Goal: Task Accomplishment & Management: Manage account settings

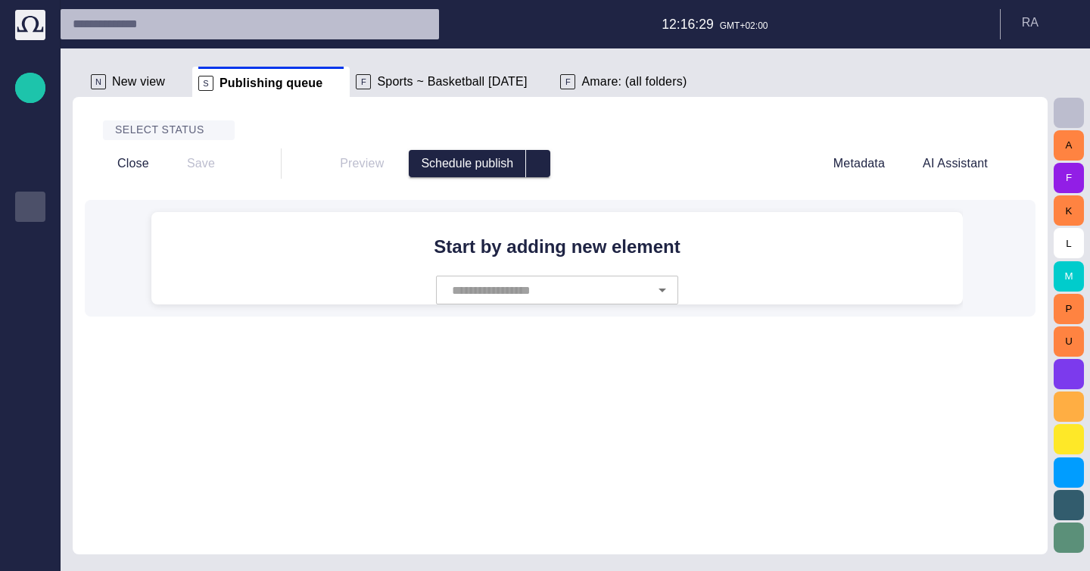
scroll to position [20, 0]
click at [621, 420] on div "Select status Close Save Preview Schedule publish Metadata AI Assistant Start b…" at bounding box center [560, 325] width 975 height 457
click at [35, 555] on span "button" at bounding box center [30, 549] width 12 height 12
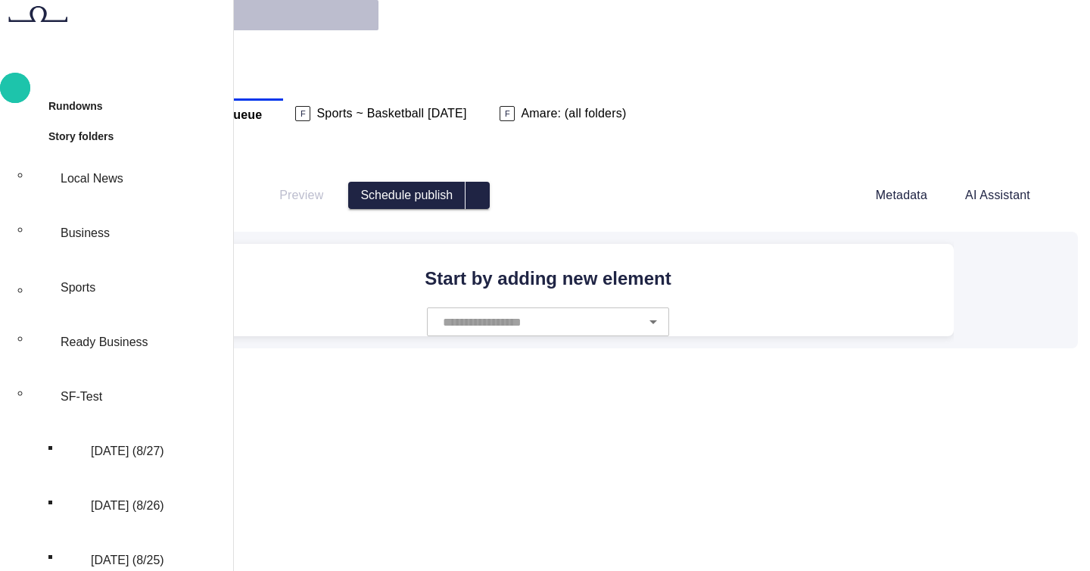
scroll to position [17, 0]
click at [42, 396] on span "main menu" at bounding box center [42, 396] width 0 height 0
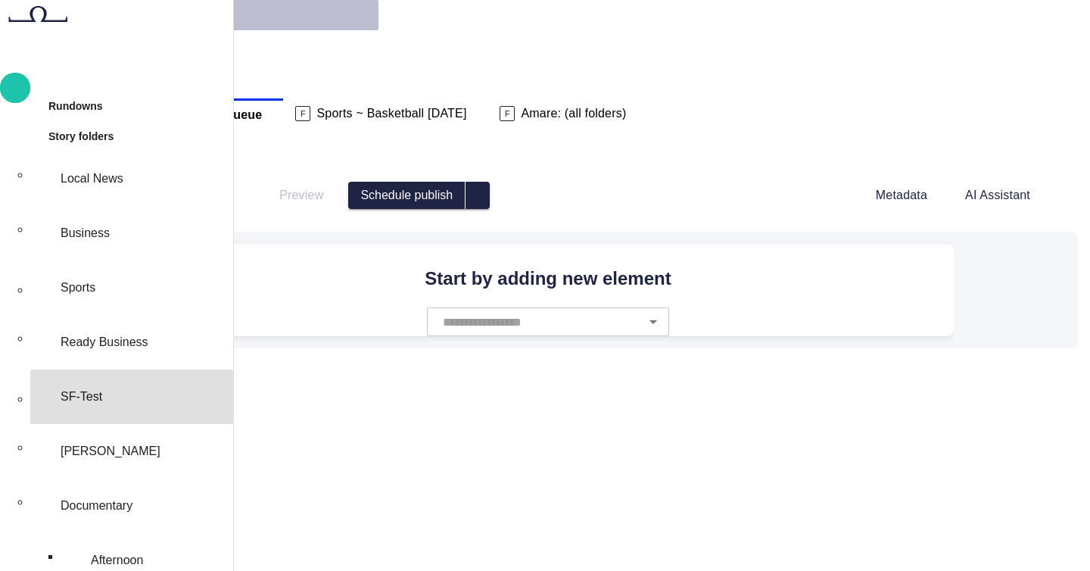
click at [206, 481] on div "Documentary" at bounding box center [140, 505] width 173 height 48
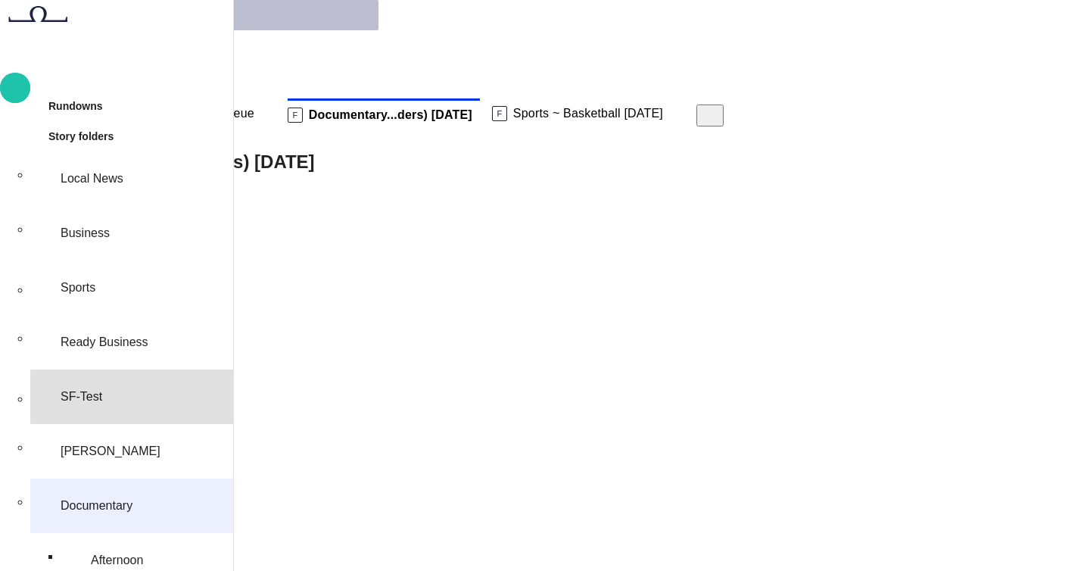
scroll to position [30, 0]
click at [372, 181] on body "Story Rundown Rundowns Story folders Local News Business Sports Ready Business …" at bounding box center [545, 529] width 1090 height 1059
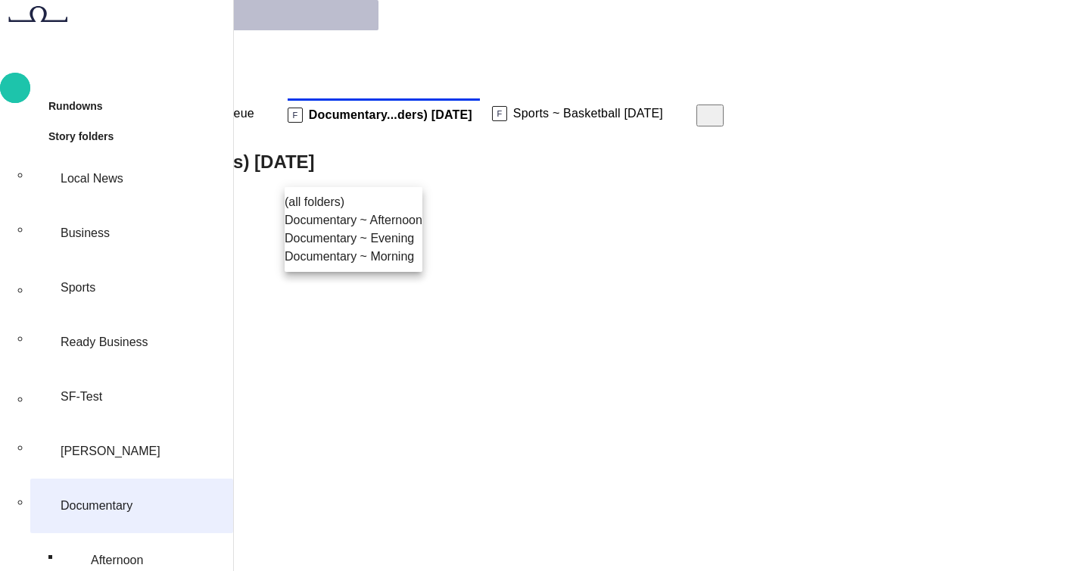
click at [374, 229] on li "Documentary ~ Afternoon" at bounding box center [354, 220] width 138 height 18
type input "********"
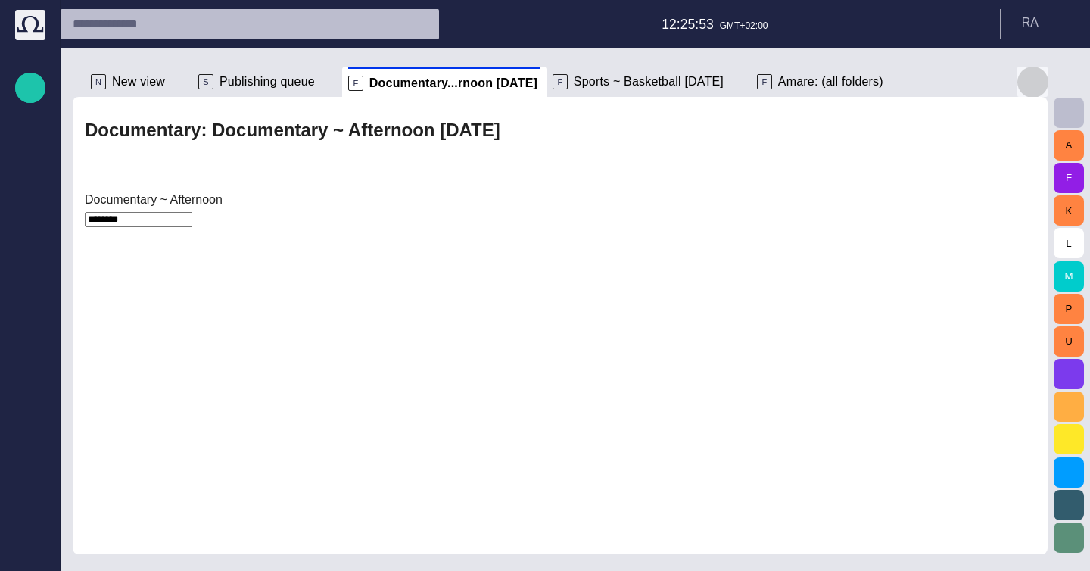
click at [1039, 86] on span "button" at bounding box center [1032, 82] width 18 height 18
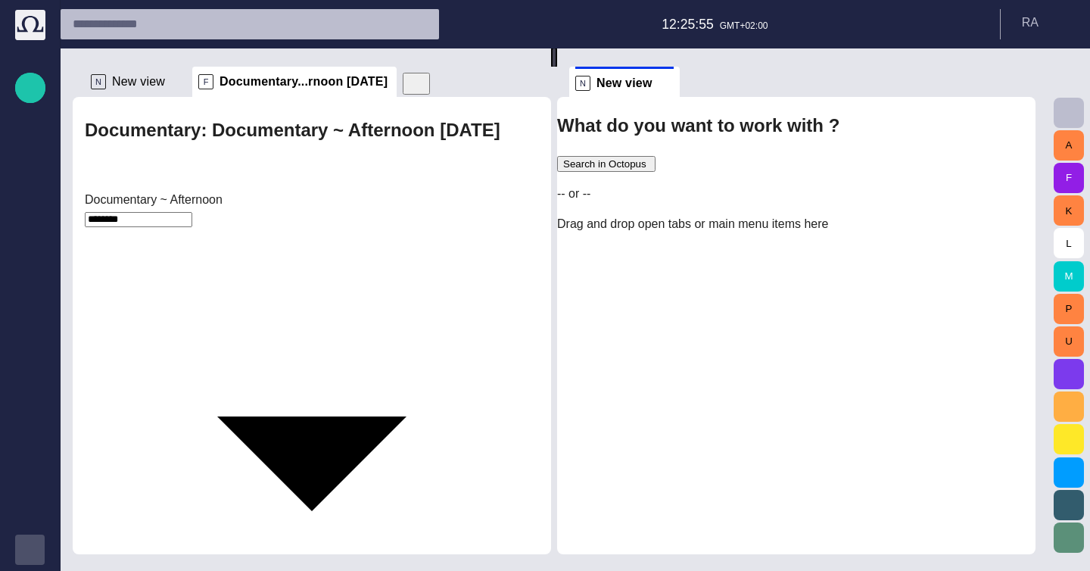
click at [24, 543] on span "button" at bounding box center [30, 549] width 12 height 12
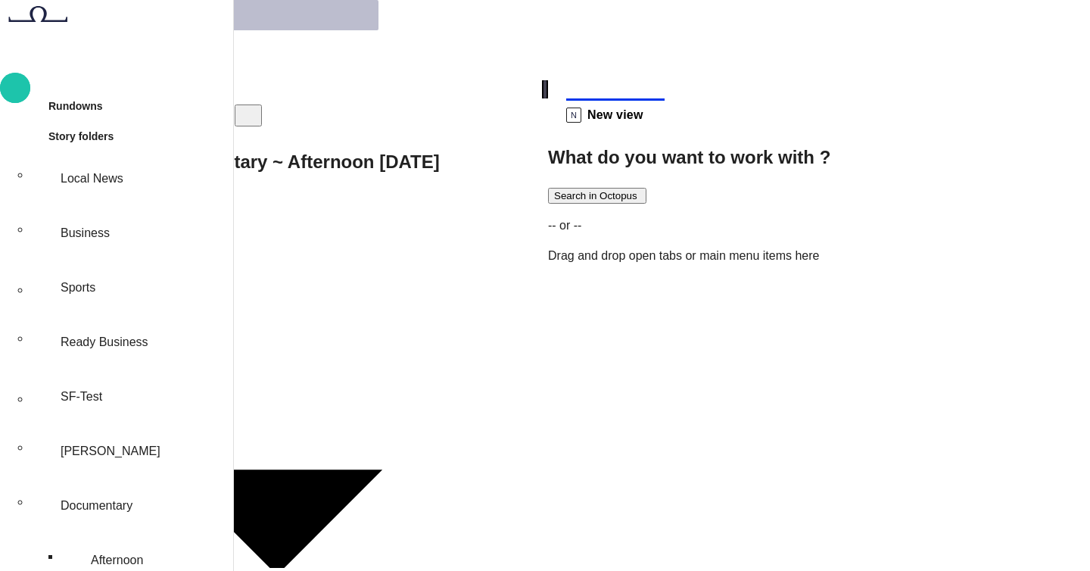
scroll to position [0, 0]
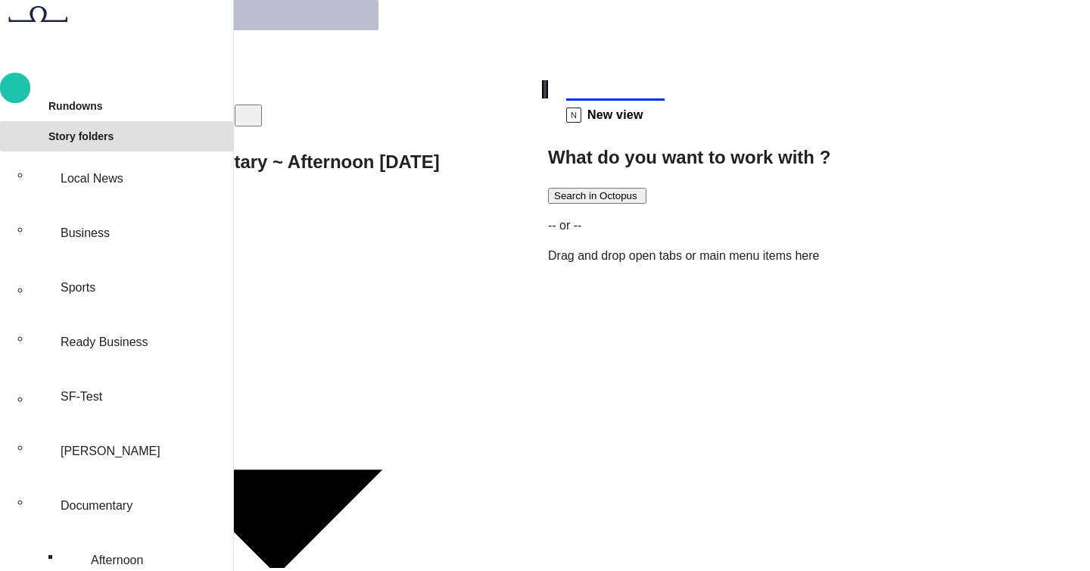
click at [18, 136] on div "main menu" at bounding box center [12, 136] width 12 height 0
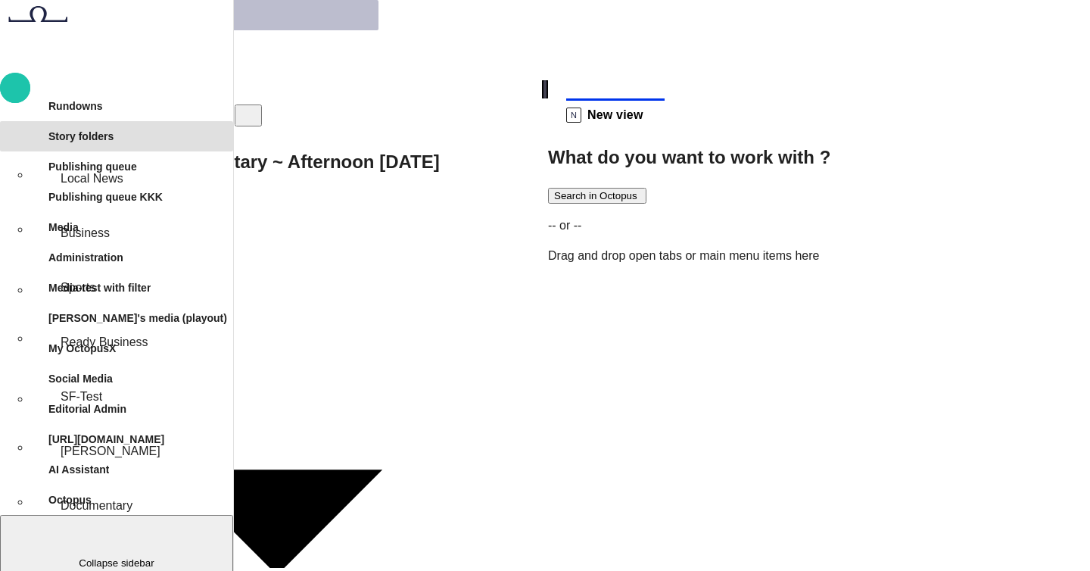
click at [18, 112] on span "main menu" at bounding box center [12, 106] width 12 height 12
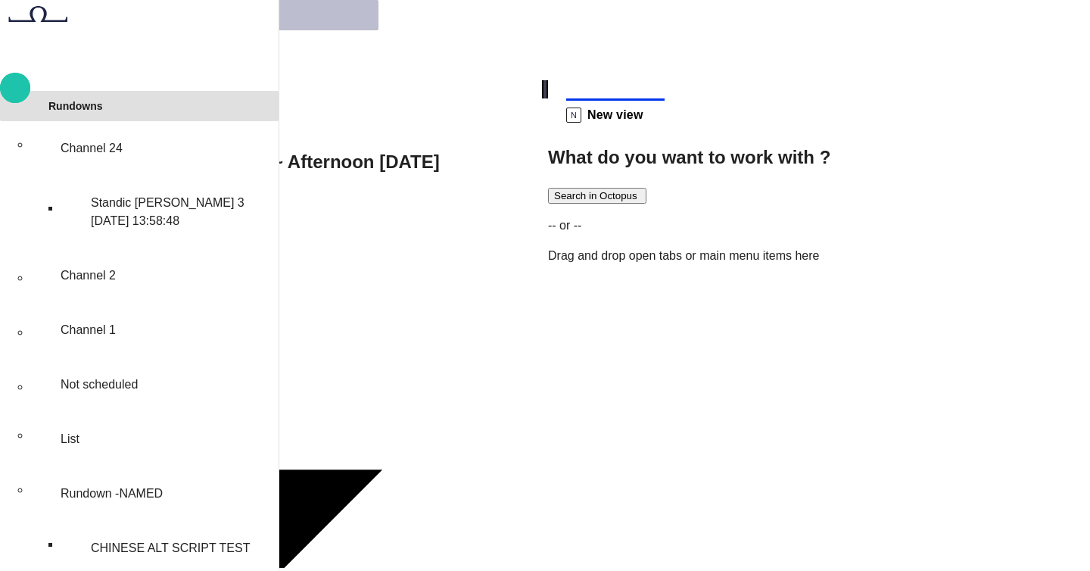
click at [221, 207] on p "Standic walkup 3 Yesterday 13:58:48" at bounding box center [182, 212] width 182 height 36
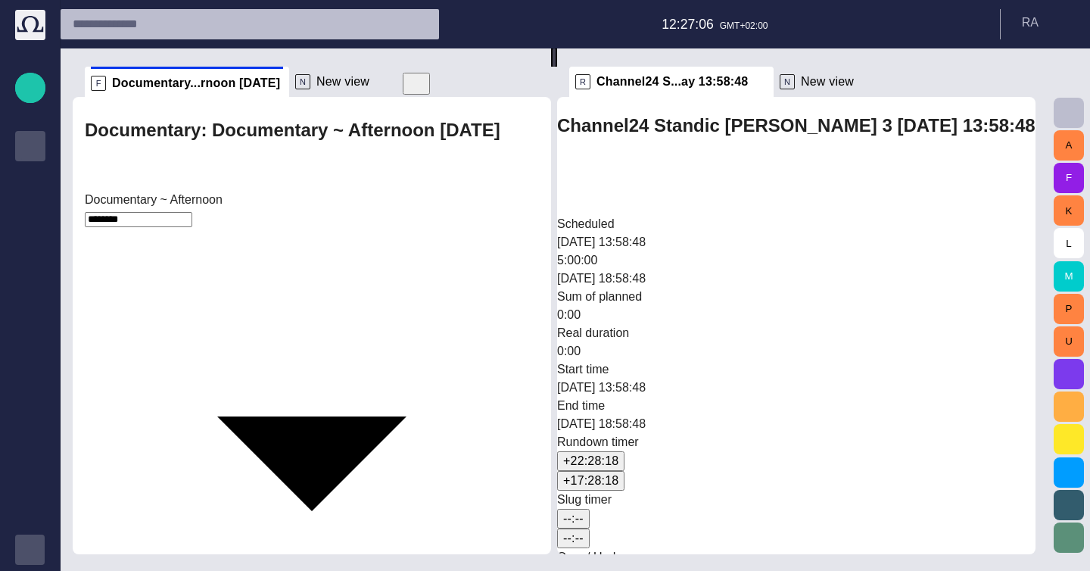
scroll to position [20, 0]
click at [0, 0] on span "button" at bounding box center [0, 0] width 0 height 0
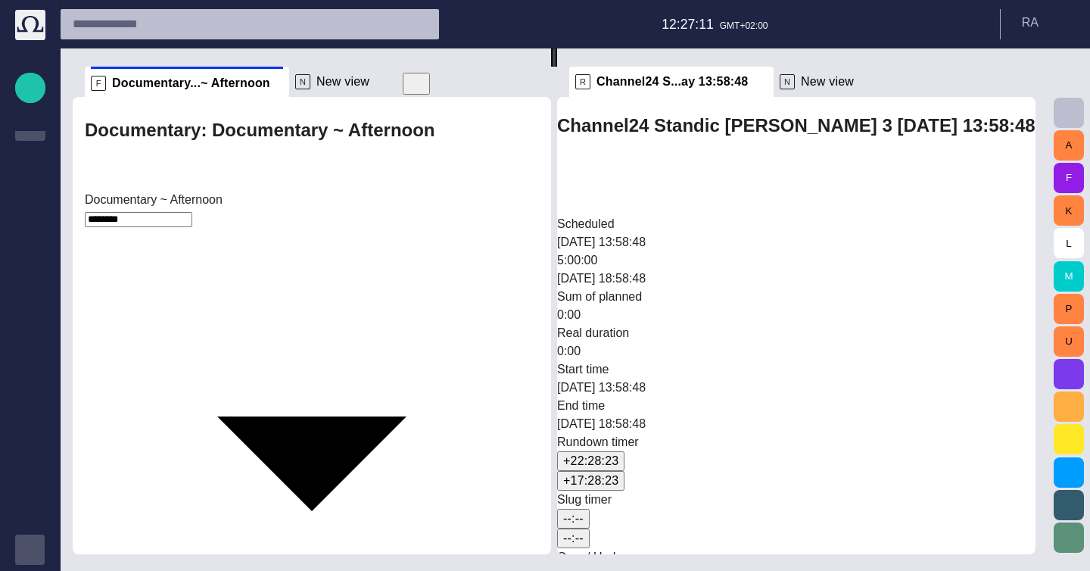
scroll to position [0, 0]
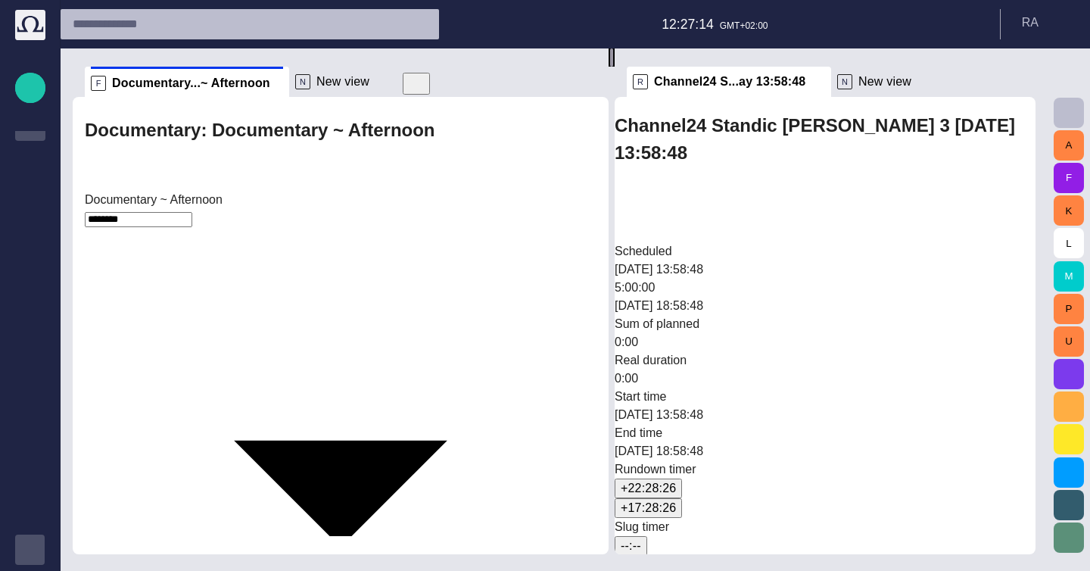
drag, startPoint x: 562, startPoint y: 290, endPoint x: 608, endPoint y: 297, distance: 46.7
click at [609, 67] on div at bounding box center [611, 57] width 6 height 18
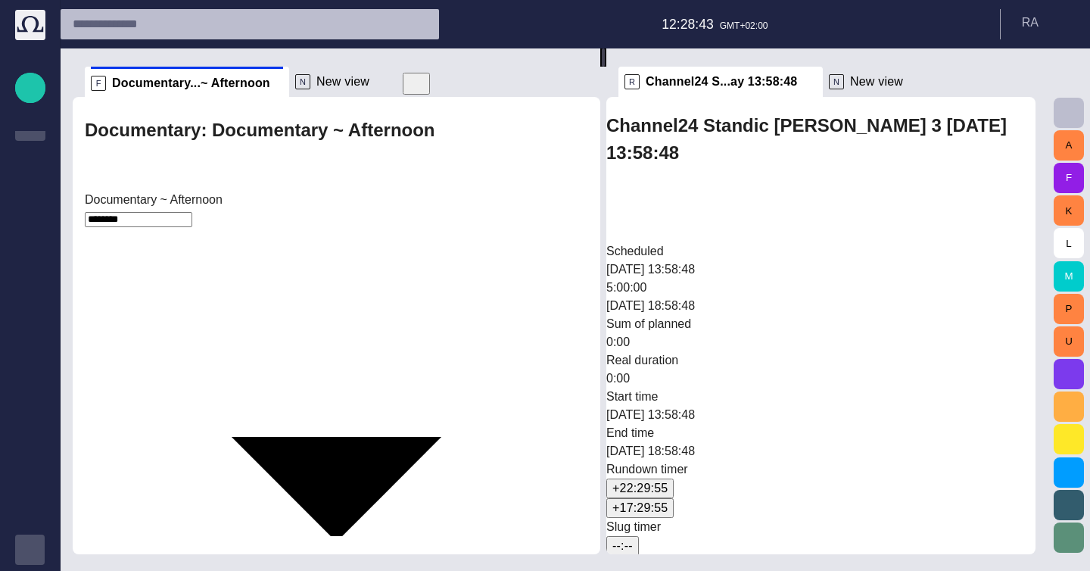
click at [149, 182] on body "Story Rundown Rundowns Story folders Publishing queue Publishing queue KKK Medi…" at bounding box center [545, 285] width 1090 height 571
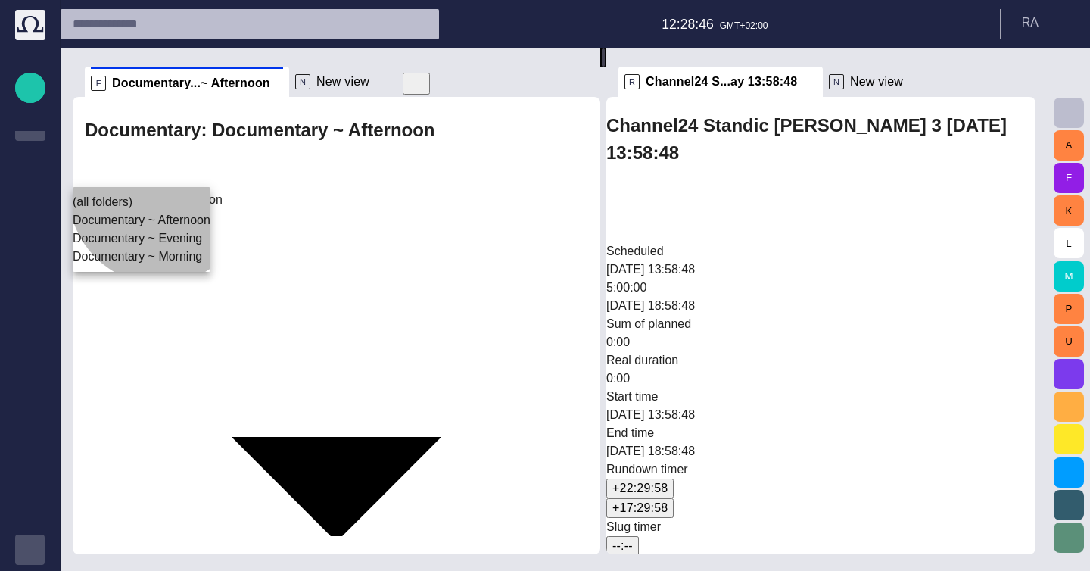
click at [160, 226] on li "Documentary ~ Afternoon" at bounding box center [142, 220] width 138 height 18
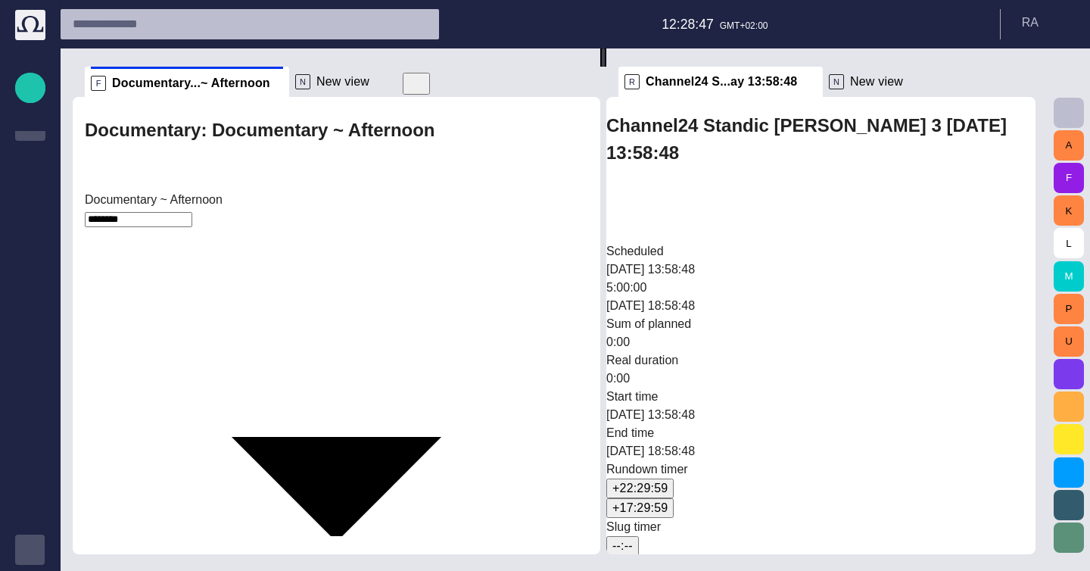
click at [163, 179] on body "Story Rundown Rundowns Story folders Publishing queue Publishing queue KKK Medi…" at bounding box center [545, 285] width 1090 height 571
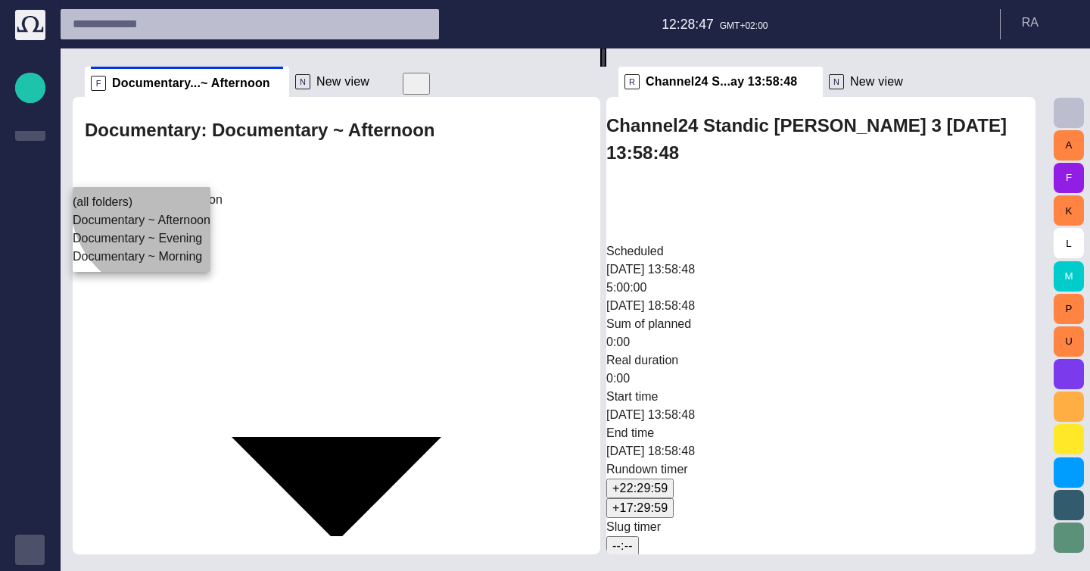
click at [163, 209] on li "(all folders)" at bounding box center [142, 202] width 138 height 18
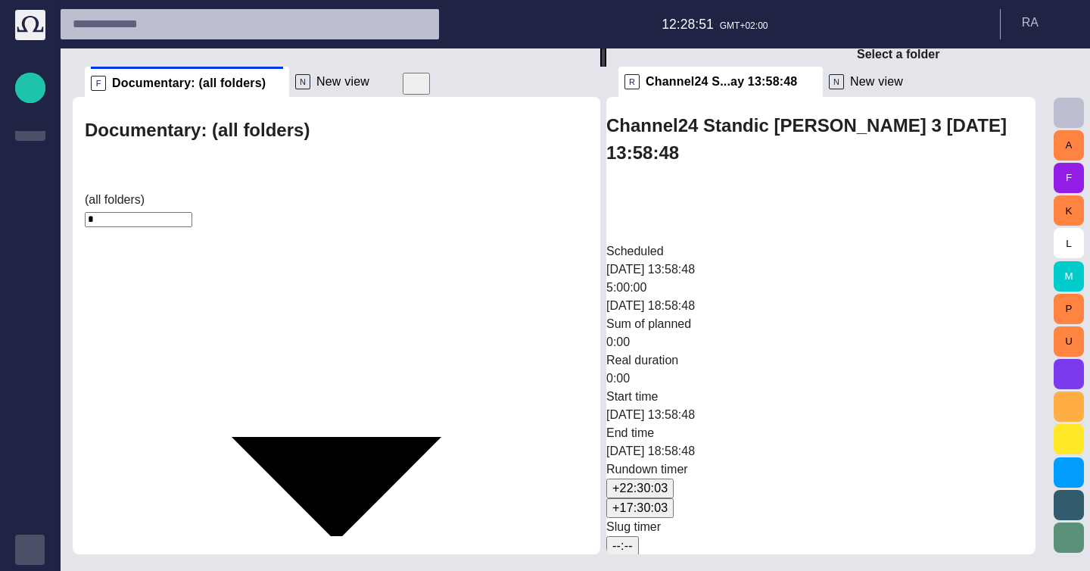
click at [160, 172] on body "Story Rundown Rundowns Story folders Publishing queue Publishing queue KKK Medi…" at bounding box center [545, 285] width 1090 height 571
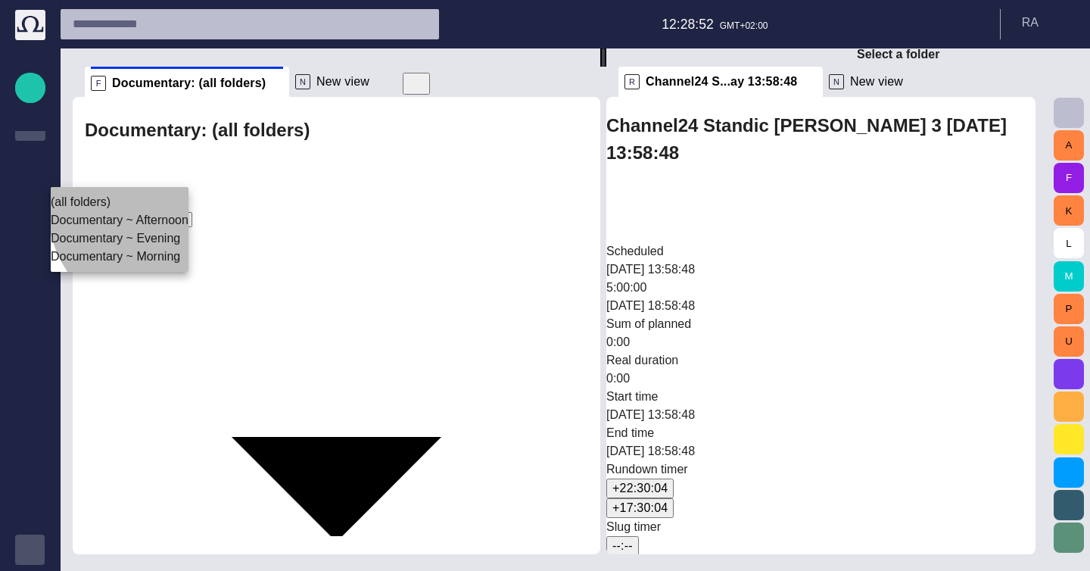
click at [162, 229] on li "Documentary ~ Afternoon" at bounding box center [120, 220] width 138 height 18
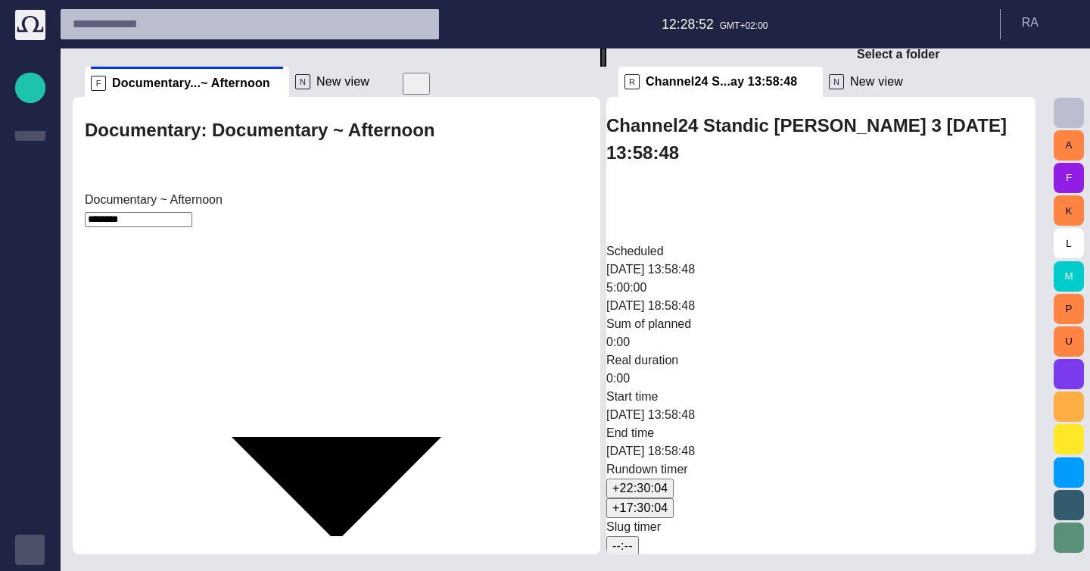
click at [166, 191] on div "Documentary ~ Afternoon ********" at bounding box center [336, 521] width 503 height 660
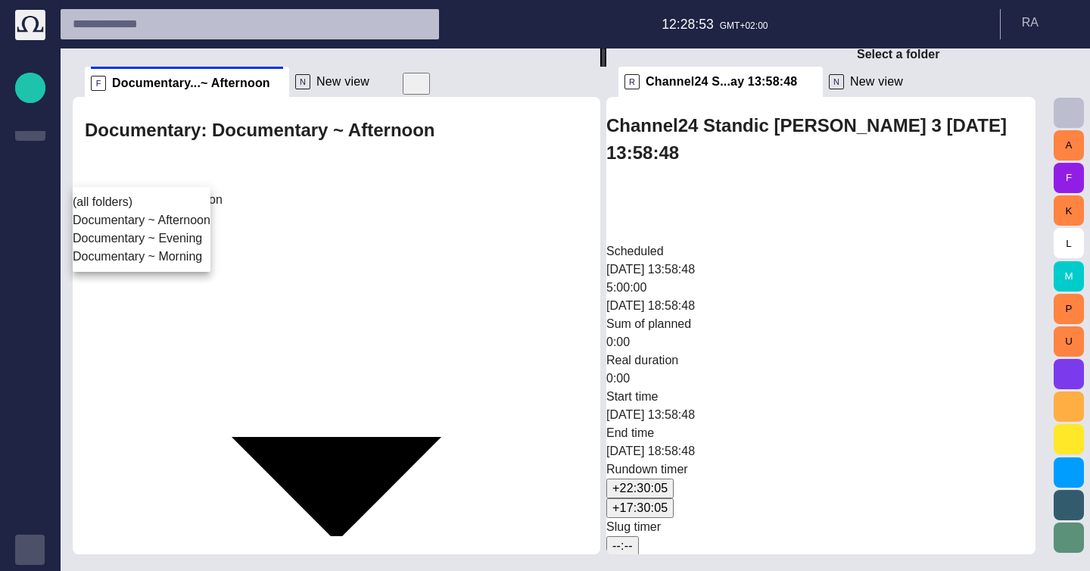
click at [166, 164] on body "Story Rundown Rundowns Story folders Publishing queue Publishing queue KKK Medi…" at bounding box center [545, 285] width 1090 height 571
click at [172, 247] on li "Documentary ~ Evening" at bounding box center [142, 238] width 138 height 18
type input "********"
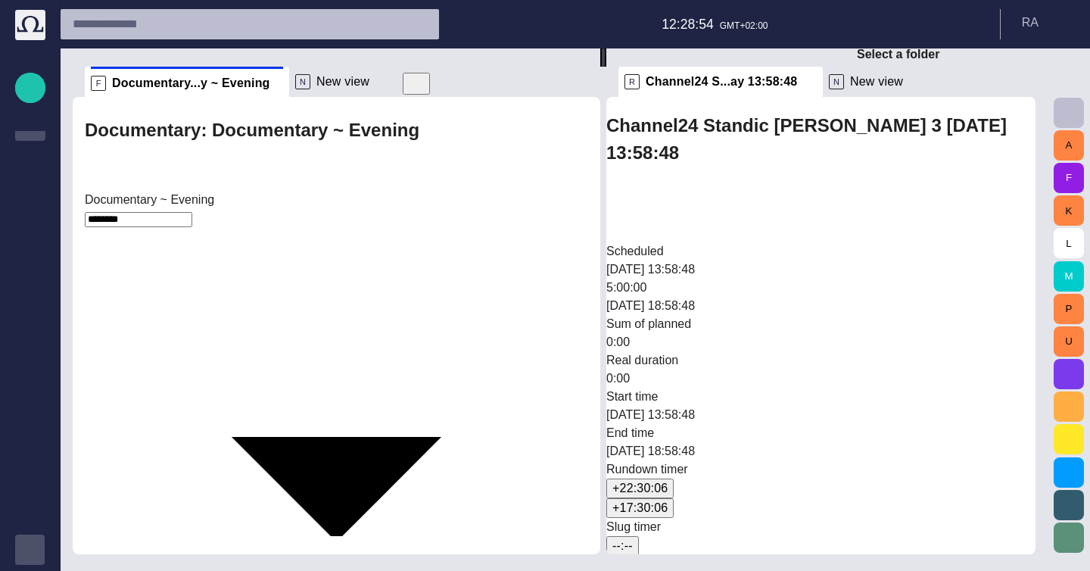
scroll to position [220, 0]
type input "*********"
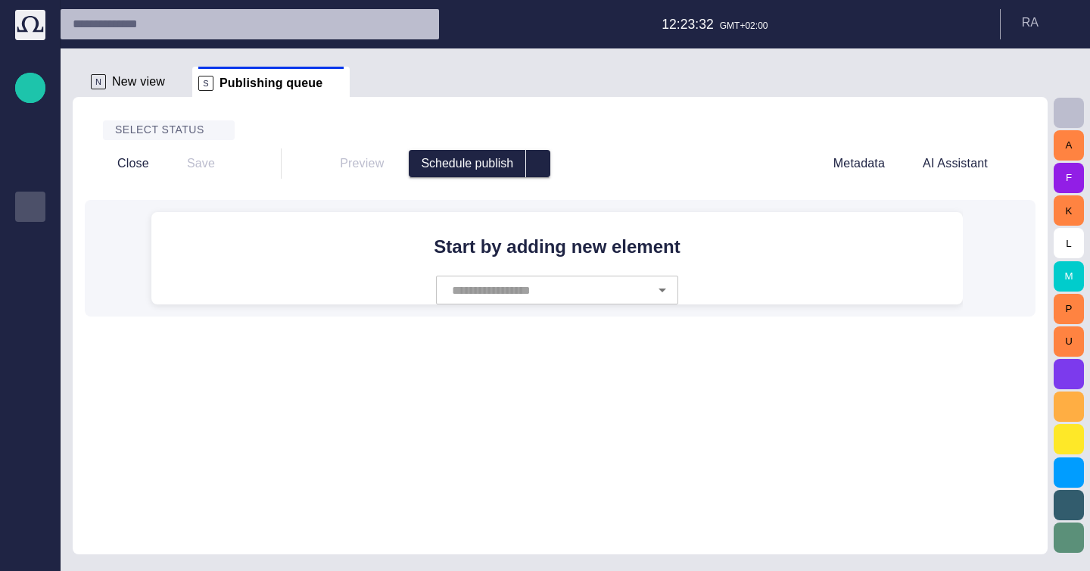
scroll to position [20, 0]
click at [328, 82] on span at bounding box center [335, 83] width 15 height 15
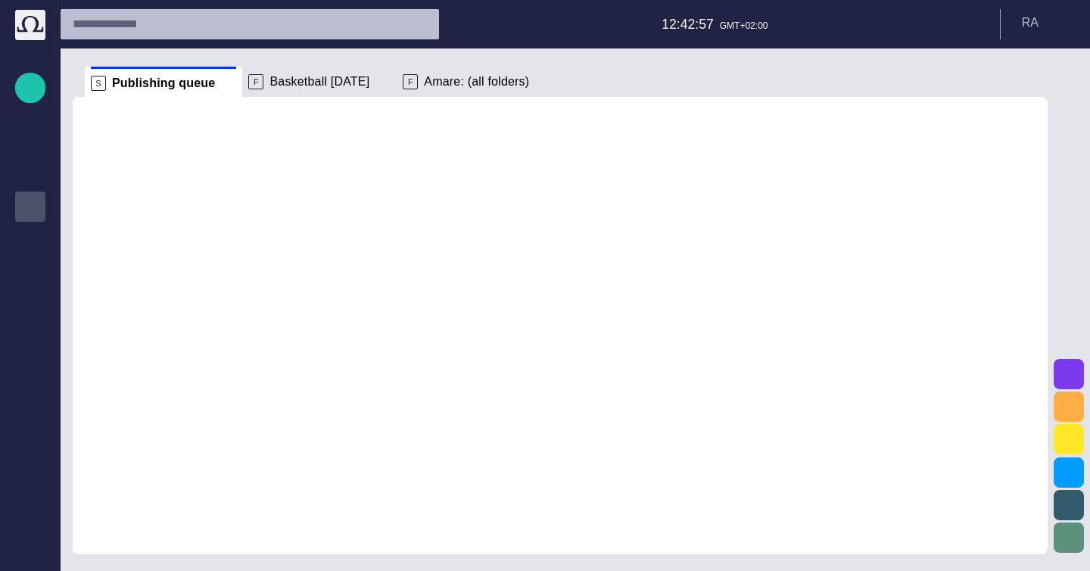
scroll to position [20, 0]
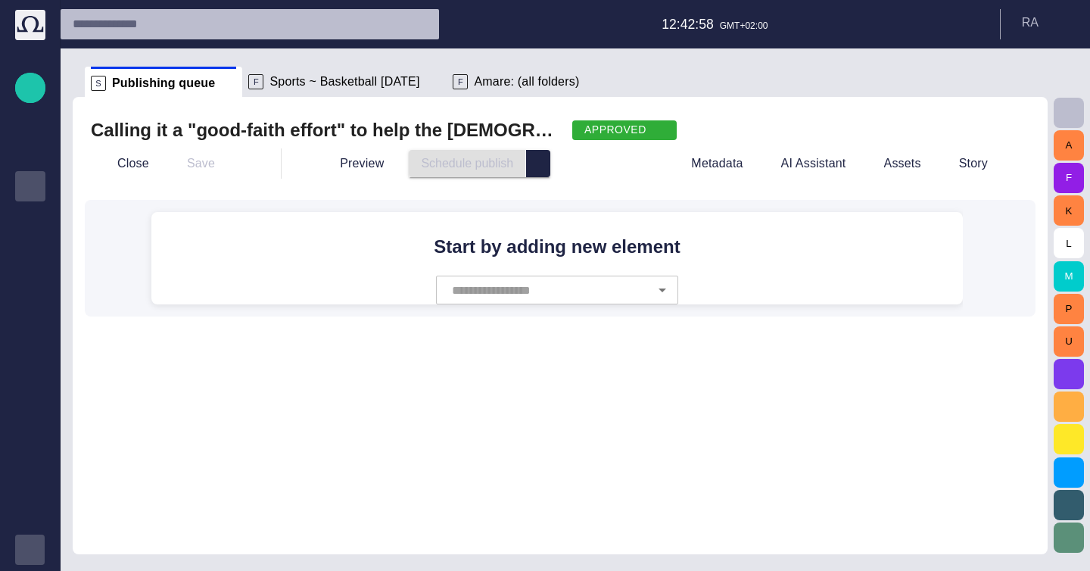
click at [39, 548] on div "button" at bounding box center [30, 549] width 30 height 30
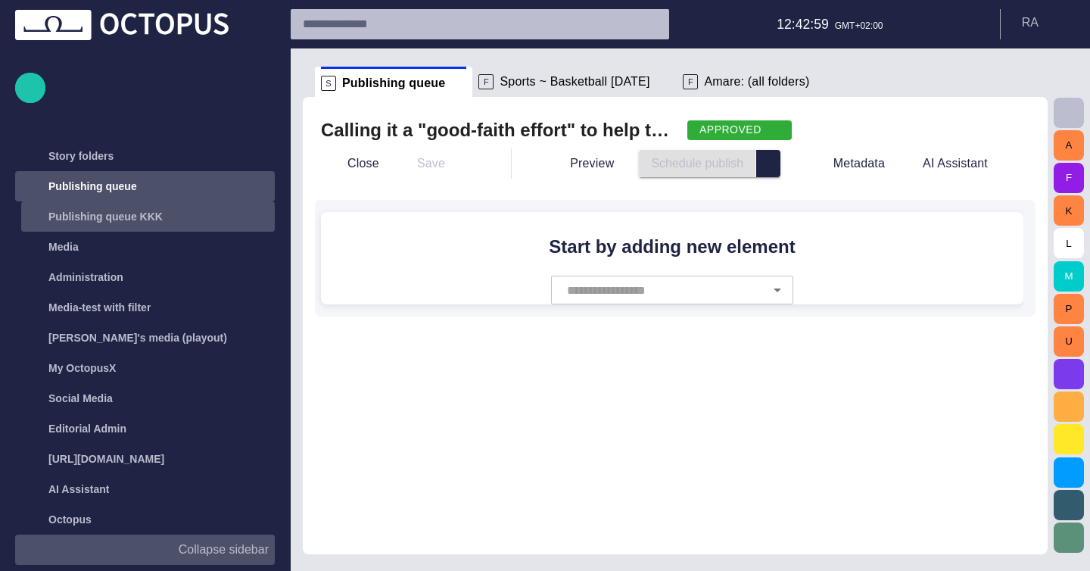
click at [156, 207] on div "Publishing queue KKK" at bounding box center [134, 216] width 220 height 24
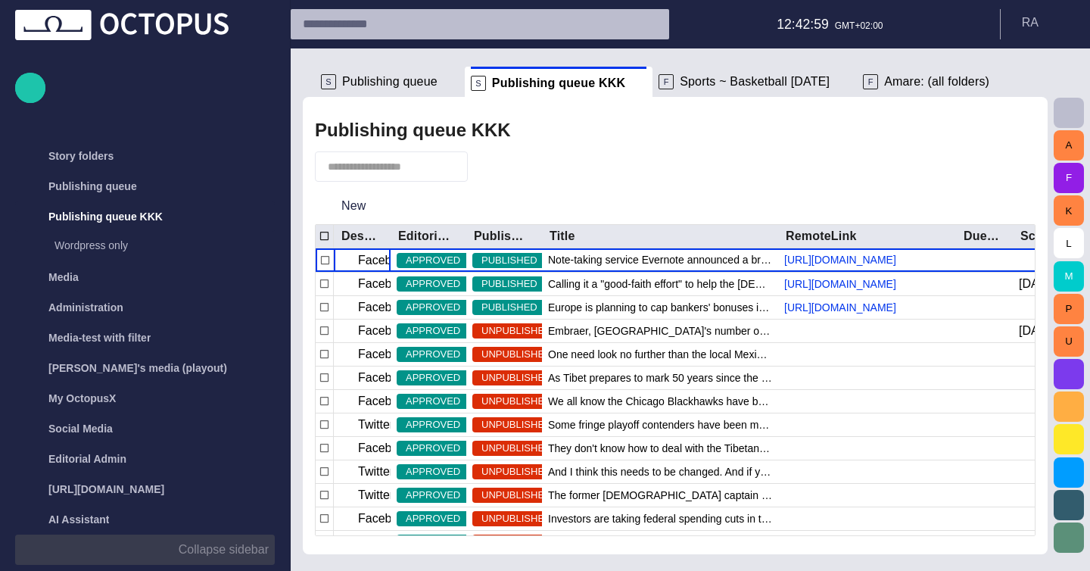
click at [252, 554] on p "Collapse sidebar" at bounding box center [224, 549] width 90 height 18
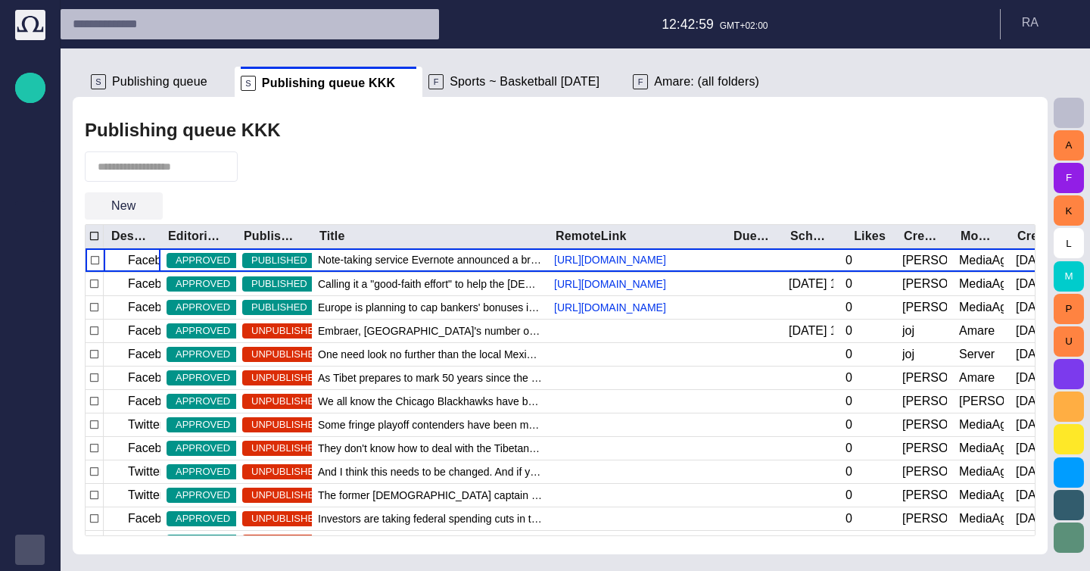
click at [124, 209] on button "New" at bounding box center [124, 205] width 78 height 27
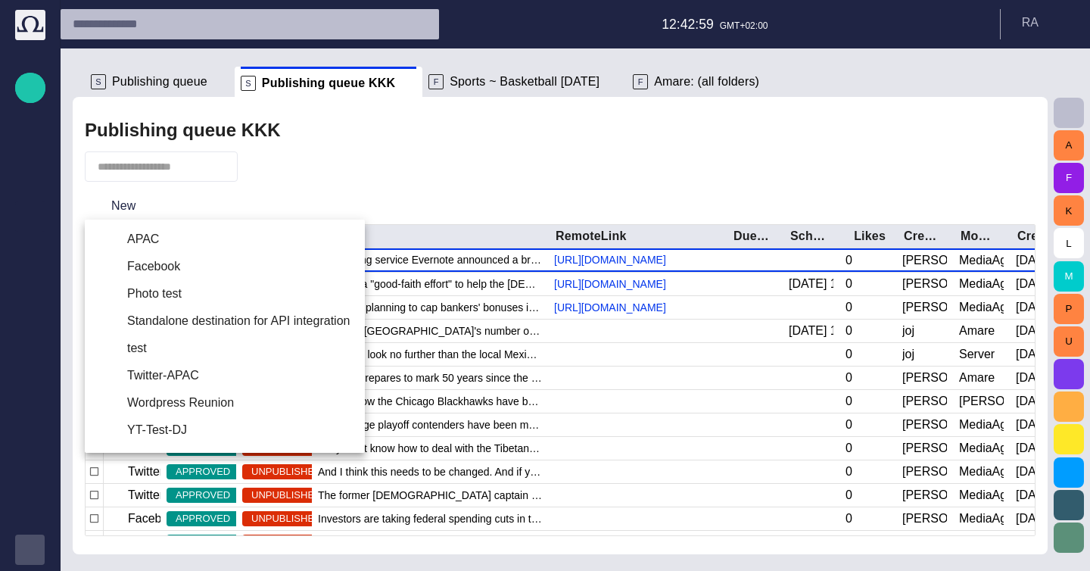
click at [179, 394] on li "Wordpress Reunion" at bounding box center [225, 402] width 280 height 27
click at [204, 392] on li "Wordpress Reunion" at bounding box center [225, 402] width 280 height 27
click at [528, 382] on div at bounding box center [545, 285] width 1090 height 571
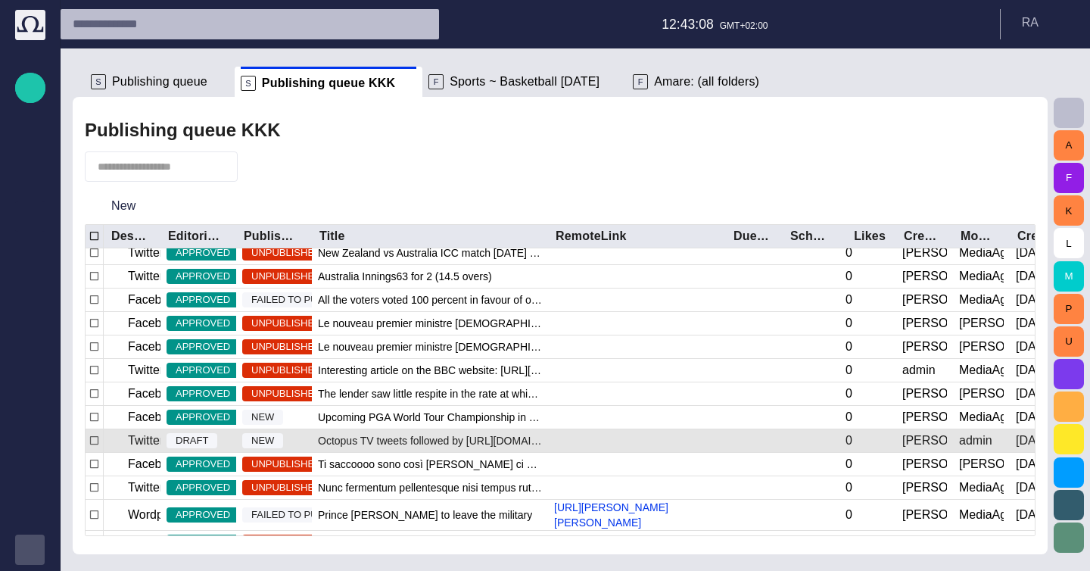
scroll to position [384, 0]
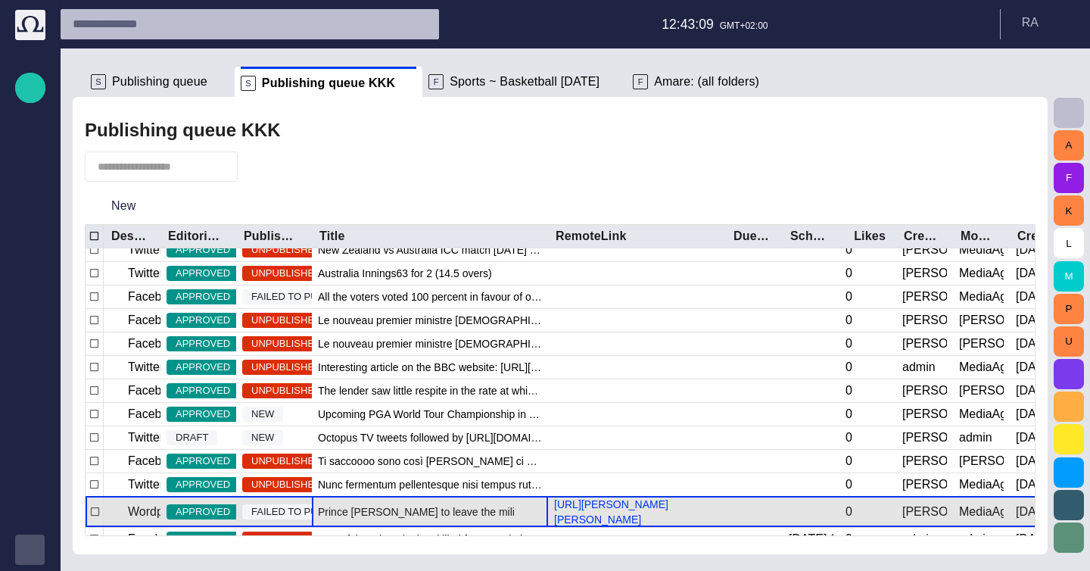
click at [360, 515] on span "Prince William to leave the military" at bounding box center [425, 511] width 214 height 15
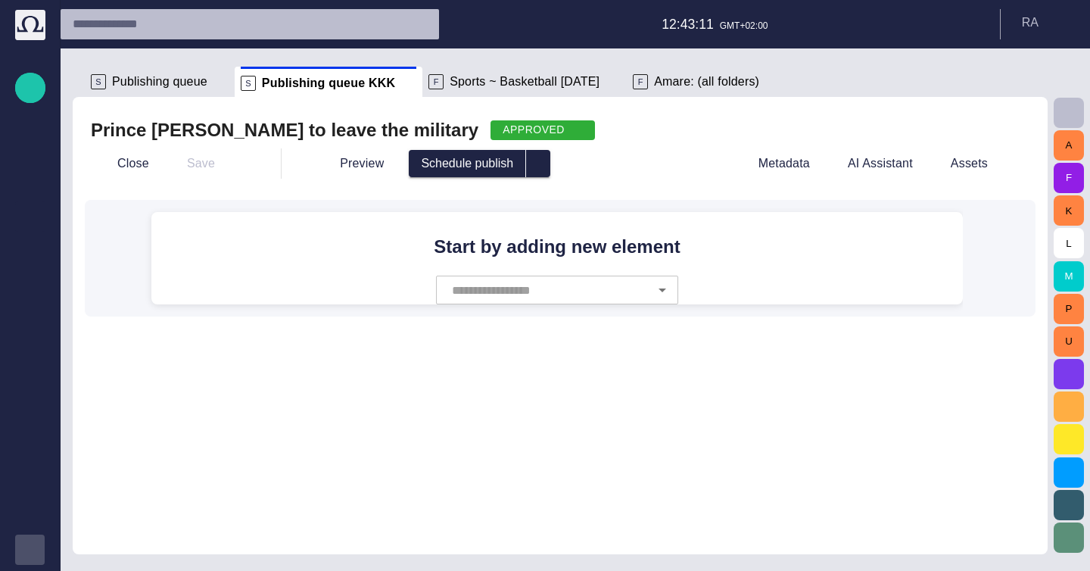
click at [334, 138] on h2 "Prince William to leave the military" at bounding box center [284, 130] width 387 height 24
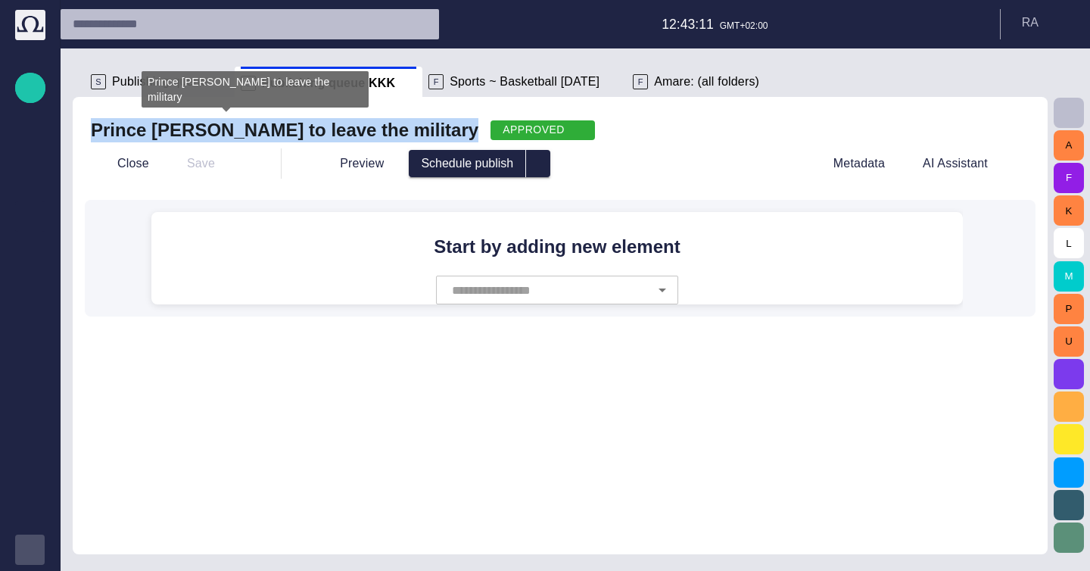
click at [334, 138] on h2 "Prince William to leave the military" at bounding box center [284, 130] width 387 height 24
click at [313, 132] on h2 "Prince William to leave the military" at bounding box center [284, 130] width 387 height 24
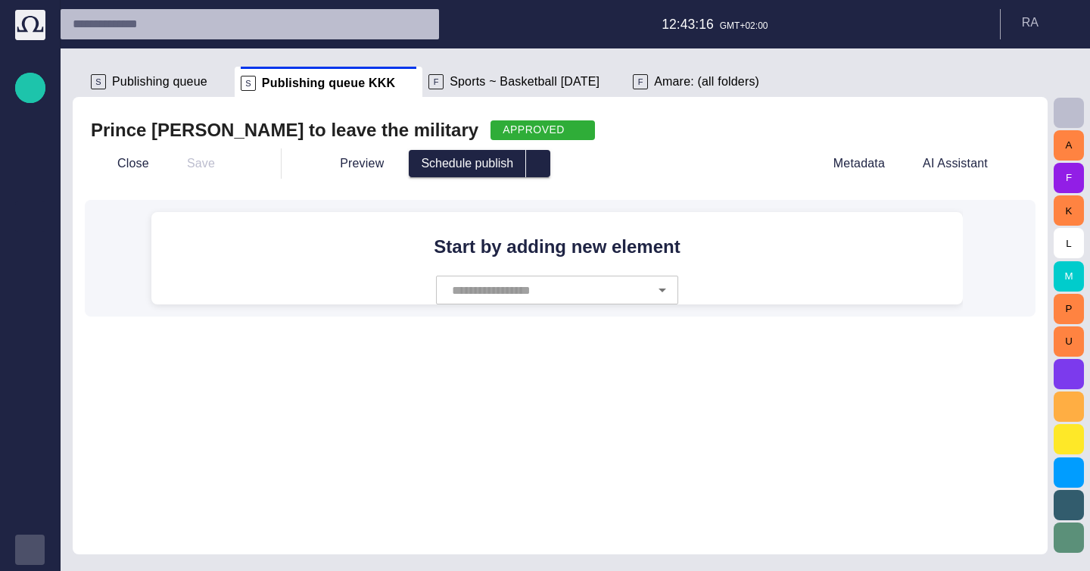
click at [489, 82] on span "Sports ~ Basketball today" at bounding box center [524, 81] width 150 height 15
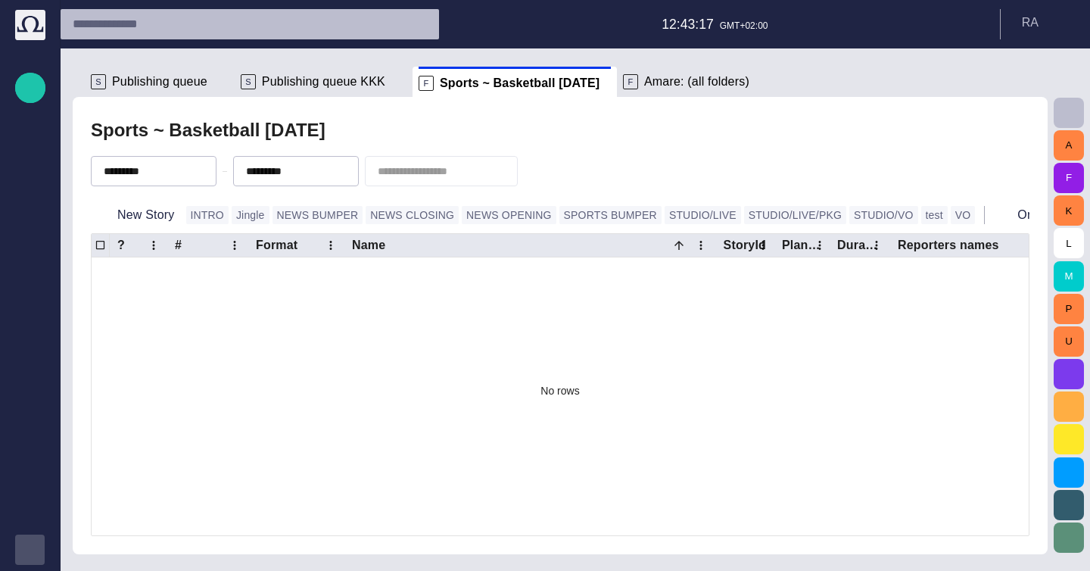
click at [263, 133] on h2 "Sports ~ Basketball today" at bounding box center [208, 130] width 235 height 21
click at [628, 70] on div "F Amare: (all folders)" at bounding box center [697, 82] width 148 height 30
click at [644, 80] on span "Amare: (all folders)" at bounding box center [696, 81] width 105 height 15
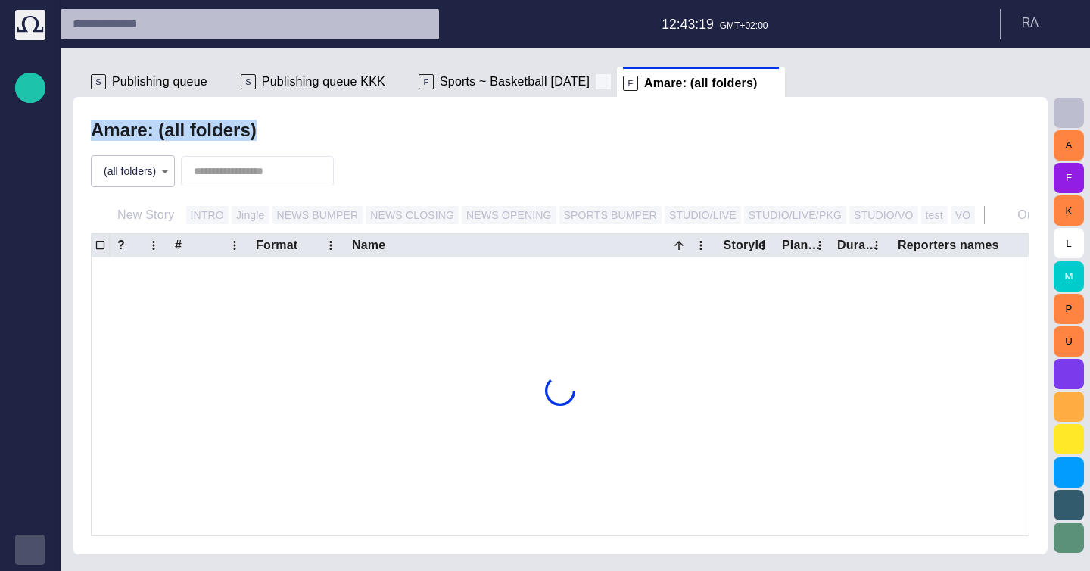
click at [596, 82] on span at bounding box center [603, 81] width 15 height 15
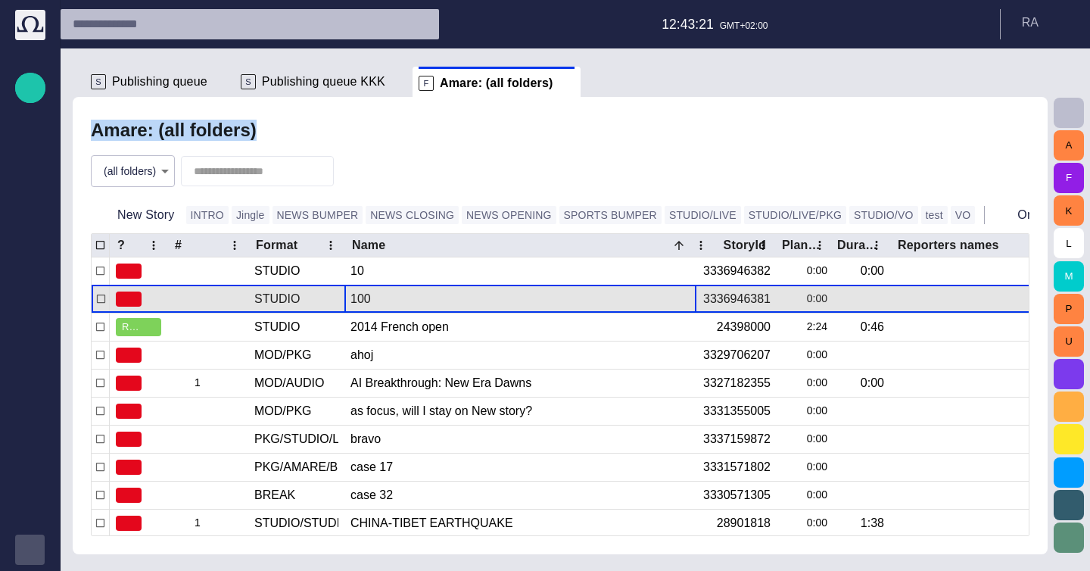
click at [362, 305] on div "100" at bounding box center [520, 298] width 340 height 27
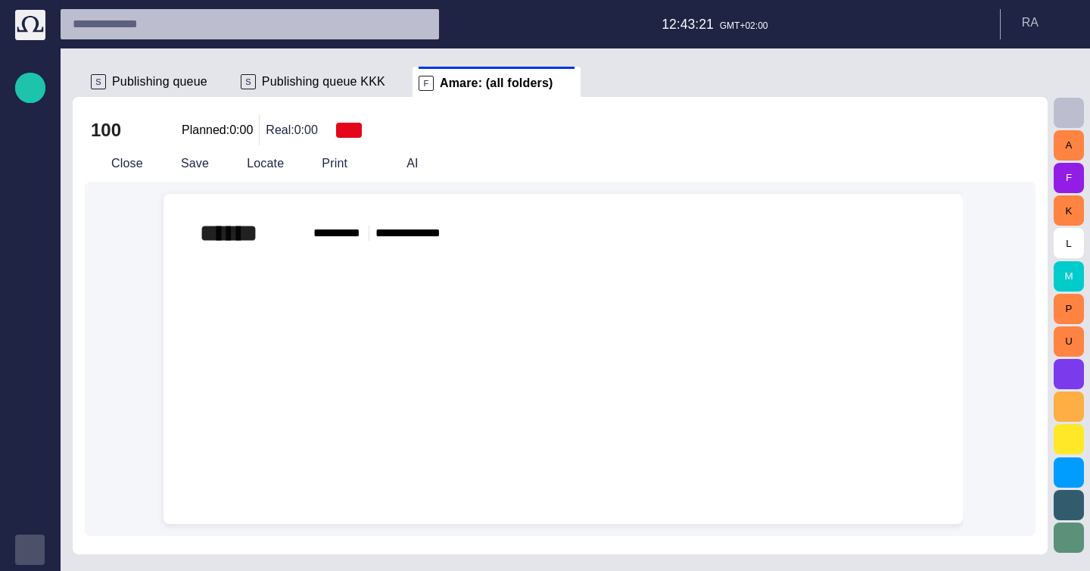
click at [165, 128] on span "button" at bounding box center [161, 130] width 15 height 15
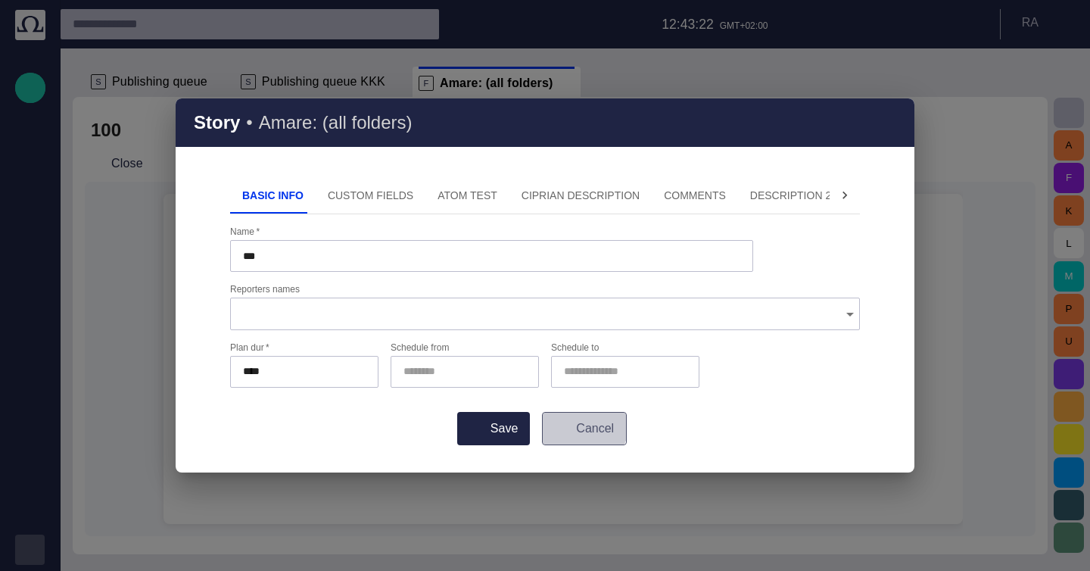
click at [583, 426] on button "Cancel" at bounding box center [584, 428] width 85 height 33
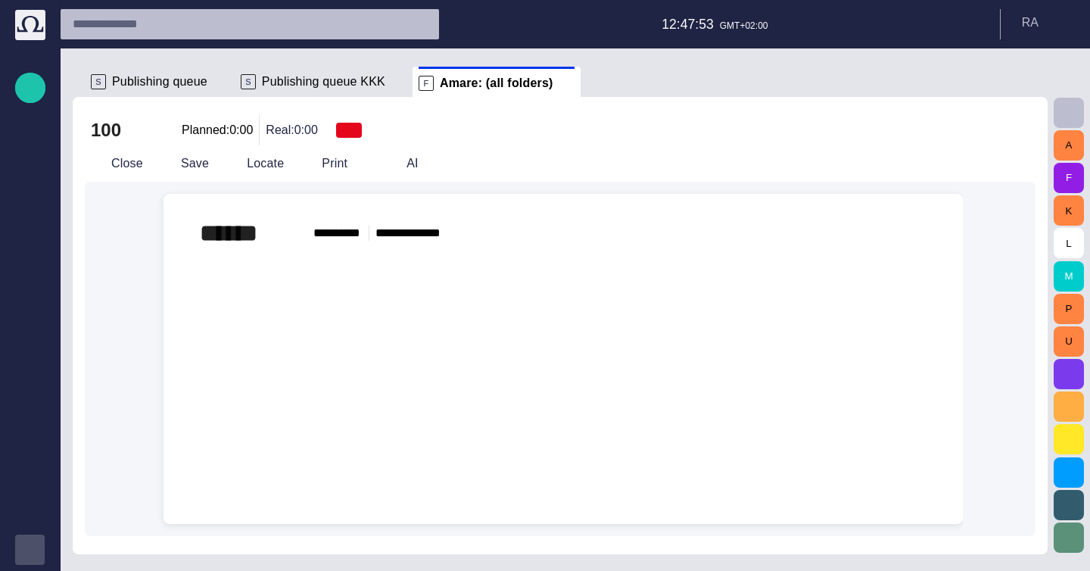
click at [344, 233] on span "***** ****" at bounding box center [337, 232] width 49 height 15
click at [344, 233] on span "**********" at bounding box center [356, 232] width 86 height 15
click at [300, 234] on span at bounding box center [301, 233] width 14 height 14
click at [319, 91] on div "S Publishing queue KKK" at bounding box center [324, 82] width 166 height 30
click at [317, 92] on div "S Publishing queue KKK" at bounding box center [324, 82] width 166 height 30
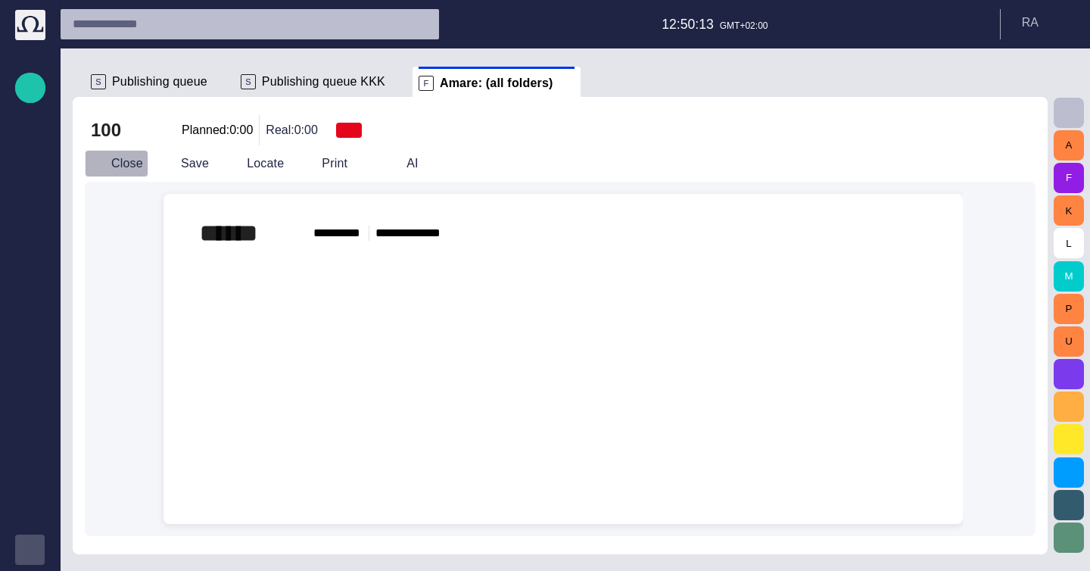
click at [123, 162] on button "Close" at bounding box center [117, 163] width 64 height 27
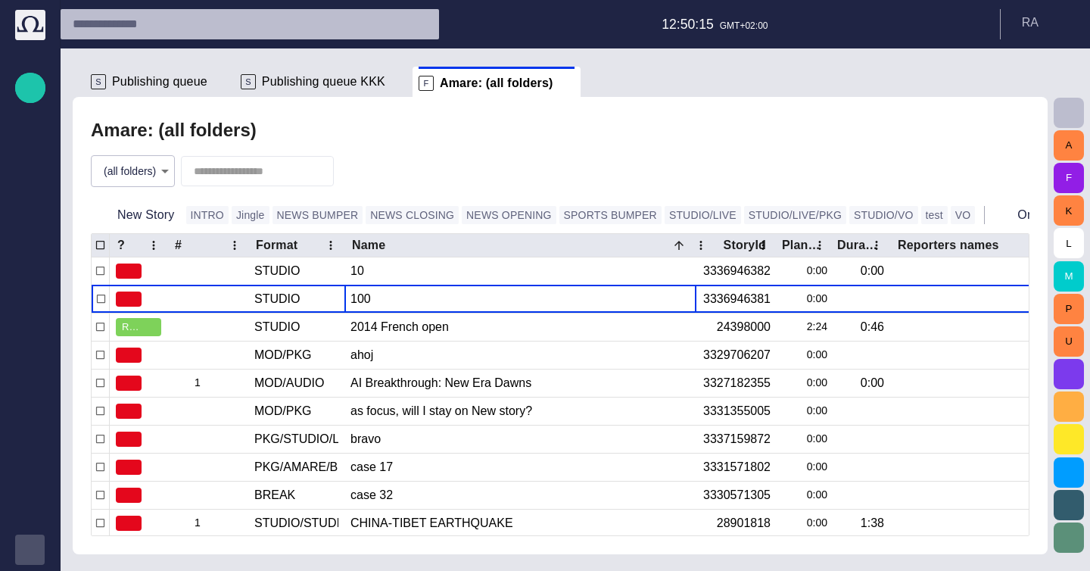
click at [352, 72] on div "S Publishing queue KKK" at bounding box center [324, 82] width 166 height 30
click at [349, 90] on div "S Publishing queue KKK" at bounding box center [324, 82] width 166 height 30
click at [331, 79] on span "Publishing queue KKK" at bounding box center [323, 81] width 123 height 15
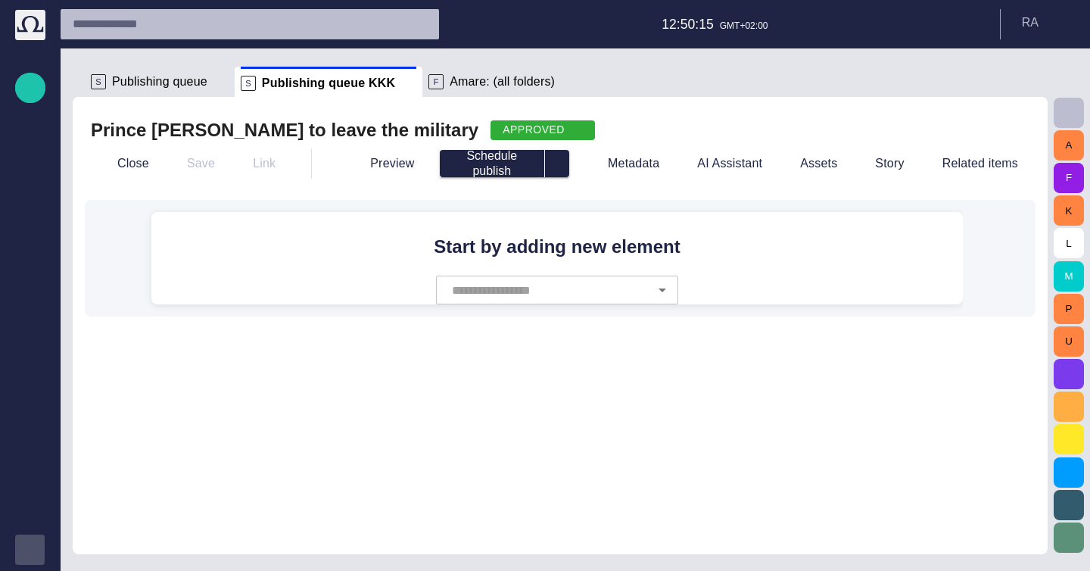
click at [331, 79] on span "Publishing queue KKK" at bounding box center [328, 83] width 133 height 15
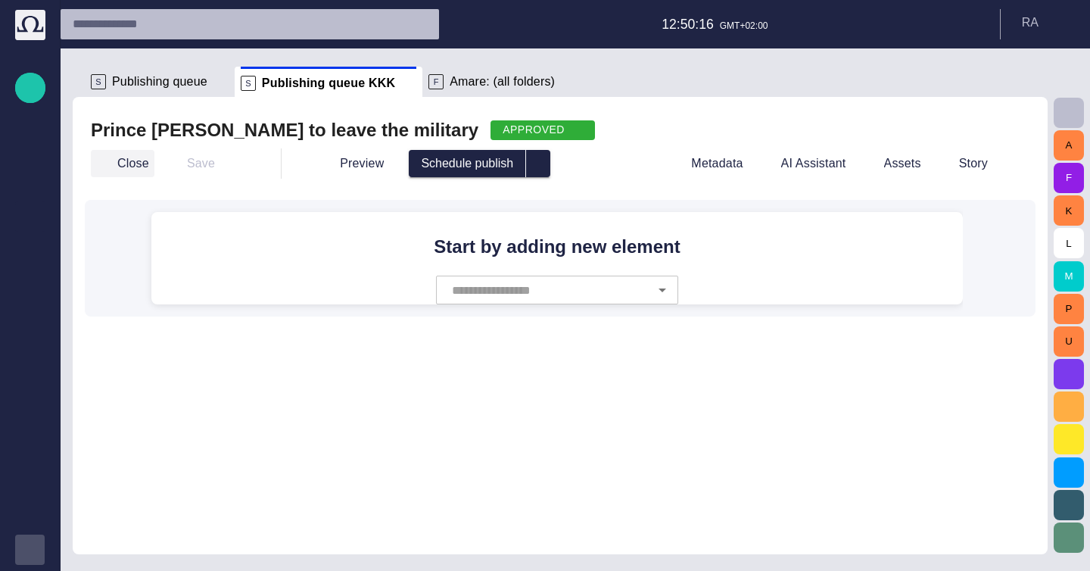
click at [115, 164] on button "Close" at bounding box center [123, 163] width 64 height 27
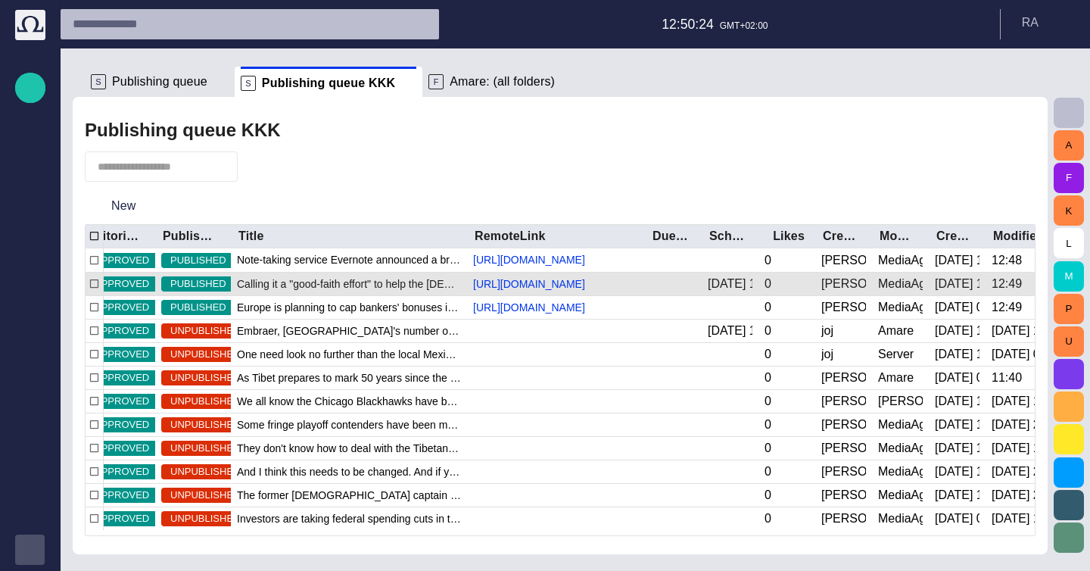
scroll to position [0, 95]
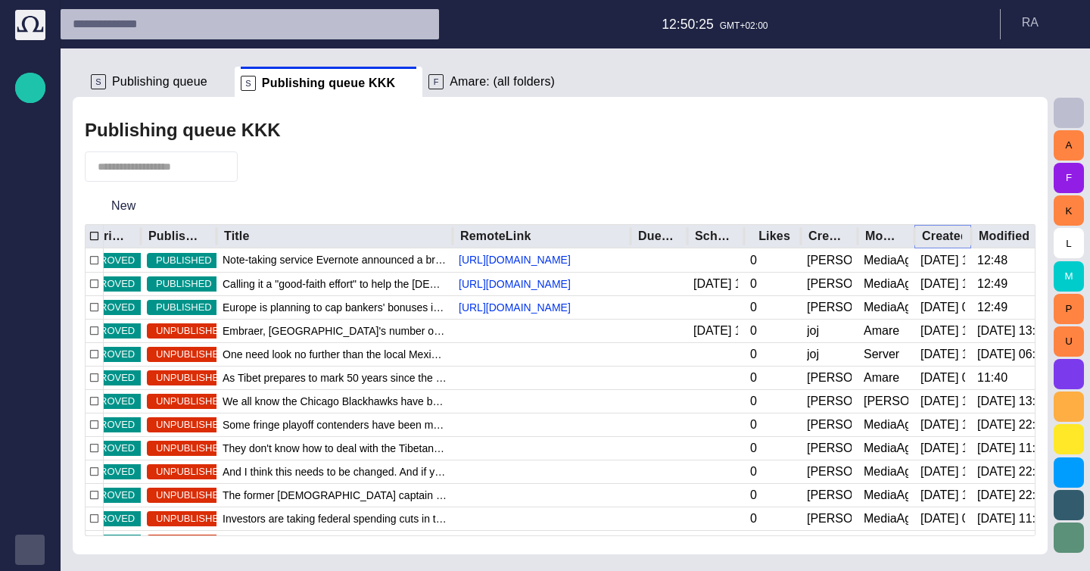
click at [934, 233] on icon "Sort" at bounding box center [933, 236] width 14 height 14
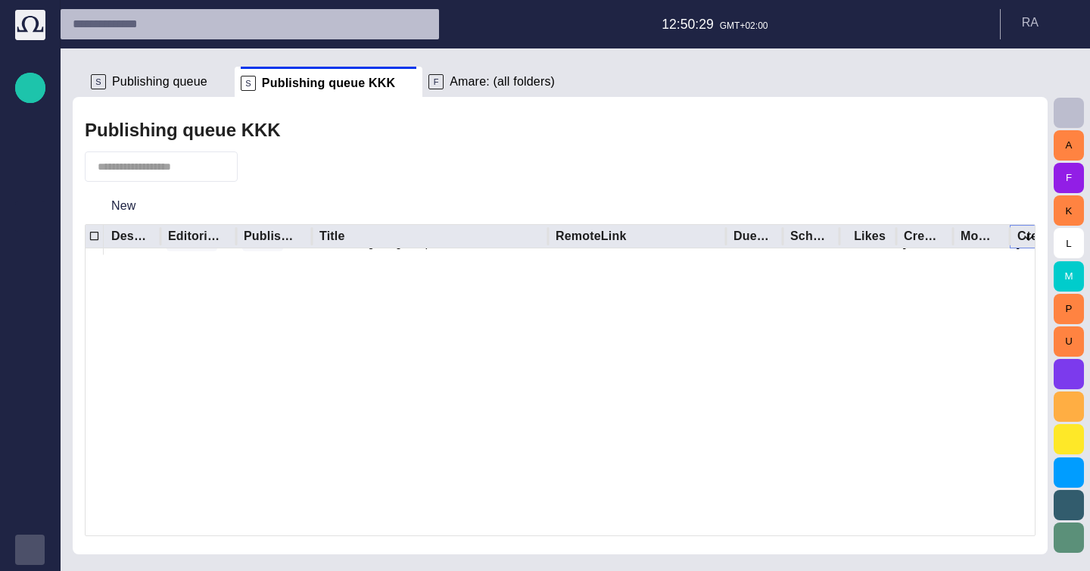
scroll to position [0, 0]
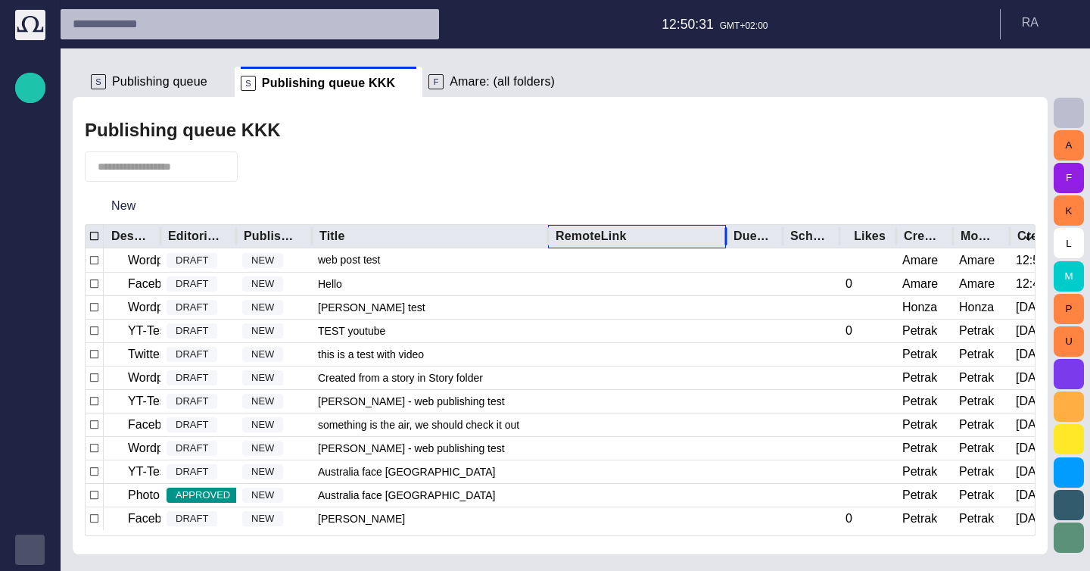
click at [667, 242] on div "RemoteLink" at bounding box center [636, 236] width 163 height 23
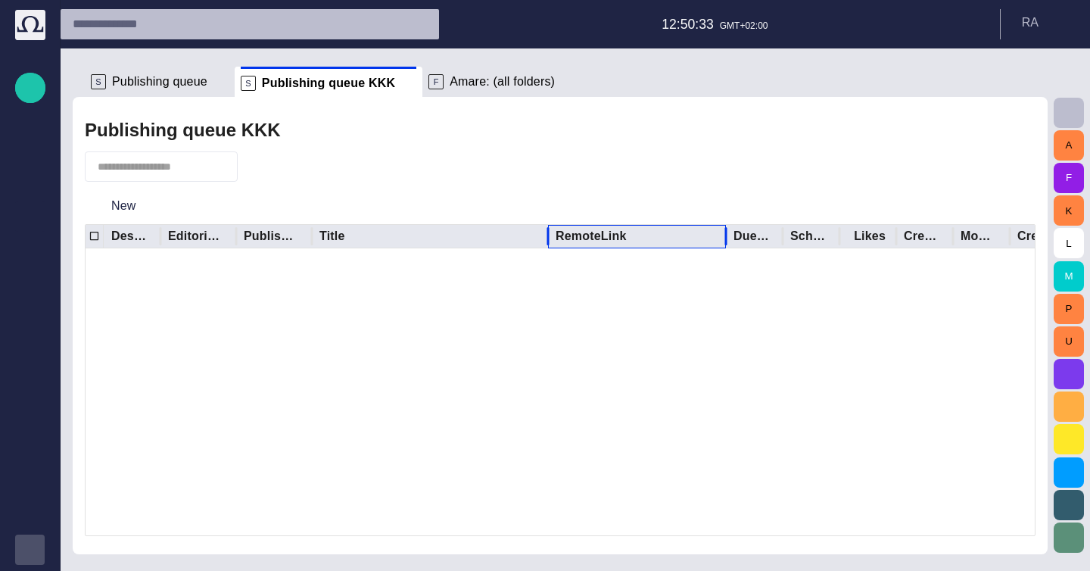
click at [644, 235] on div "RemoteLink" at bounding box center [636, 236] width 163 height 23
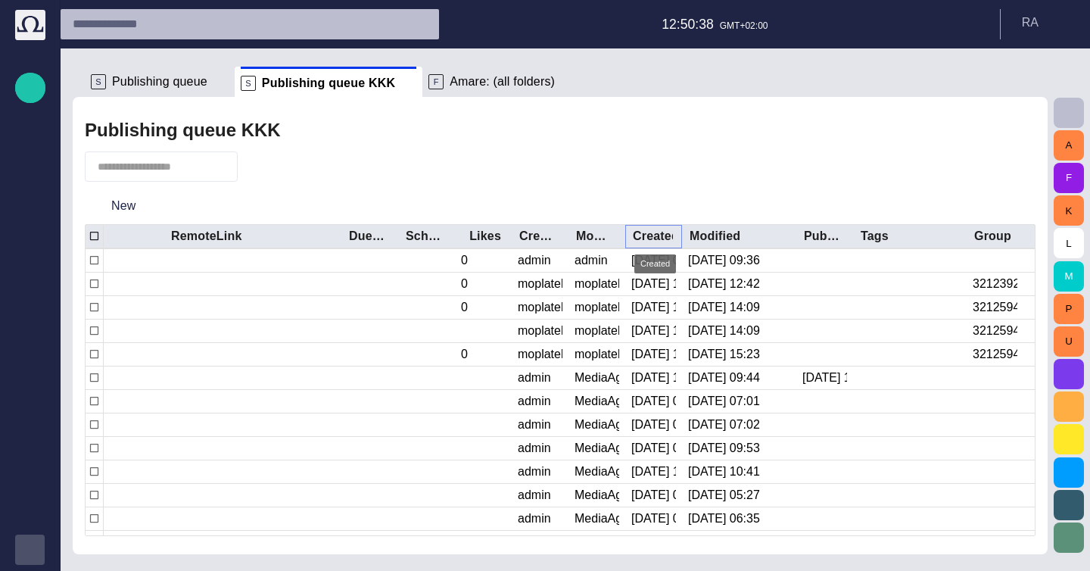
click at [649, 235] on icon "Sort" at bounding box center [644, 236] width 14 height 14
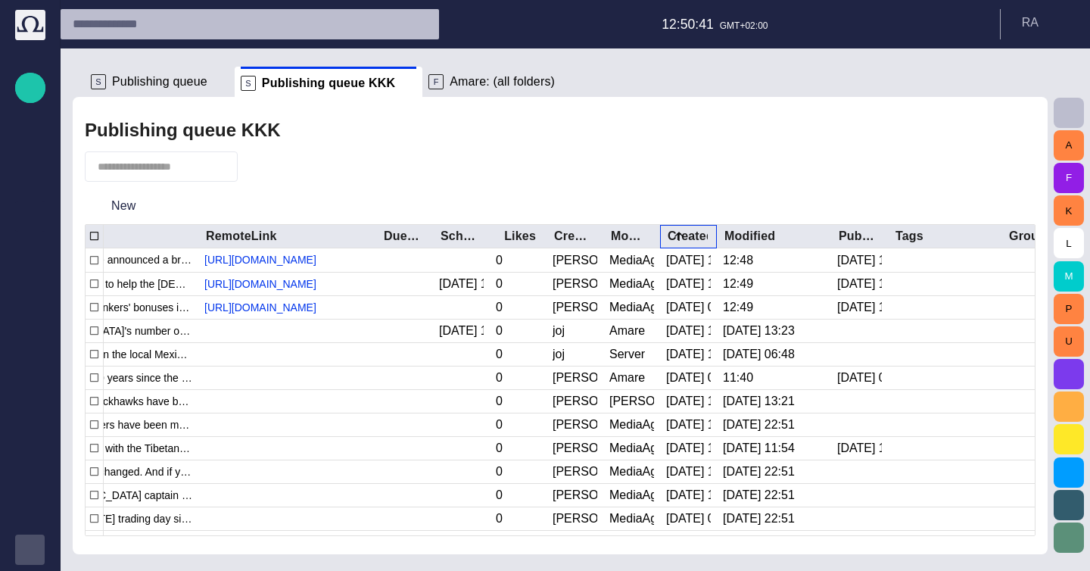
click at [664, 234] on div "Created" at bounding box center [688, 236] width 57 height 23
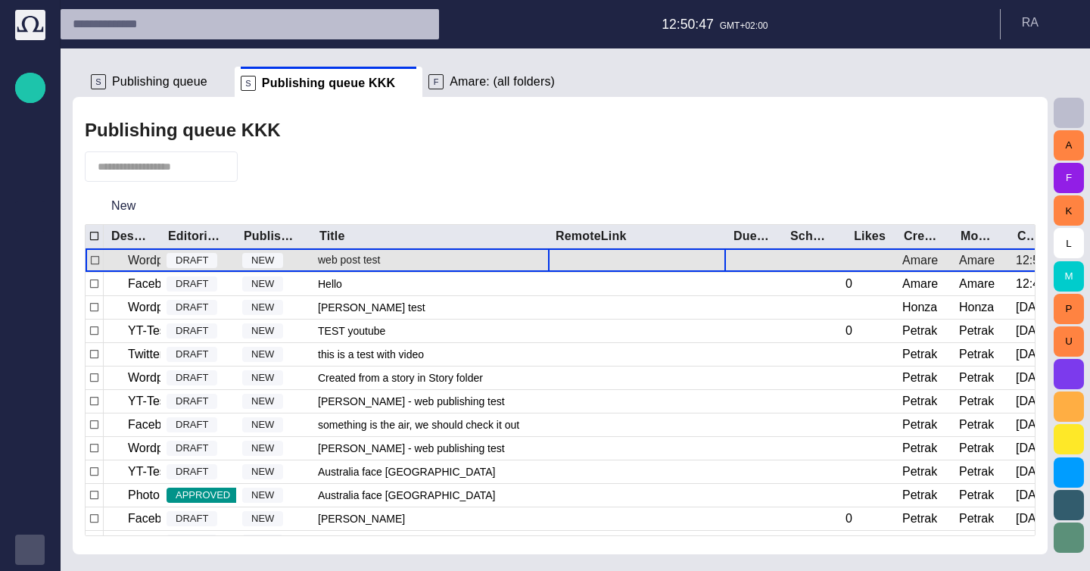
click at [614, 263] on div at bounding box center [637, 259] width 178 height 23
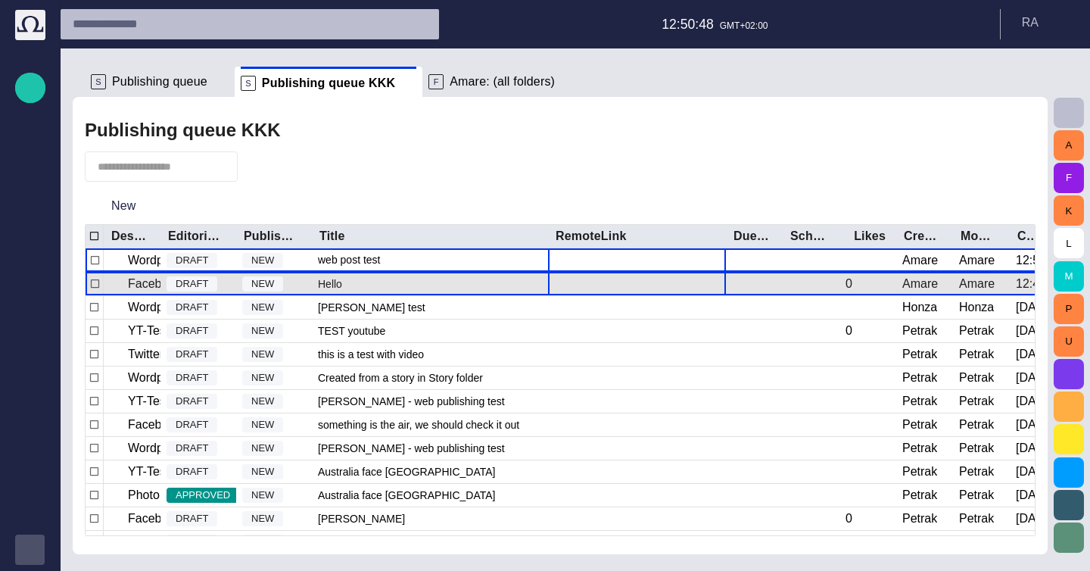
click at [605, 279] on div at bounding box center [637, 283] width 178 height 23
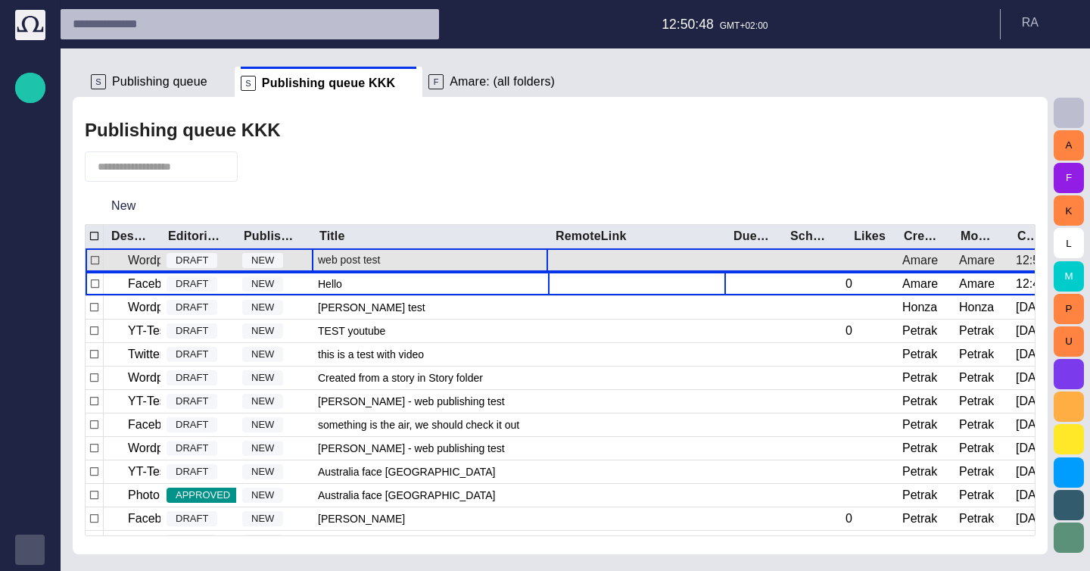
click at [493, 266] on div "web post test" at bounding box center [430, 259] width 236 height 23
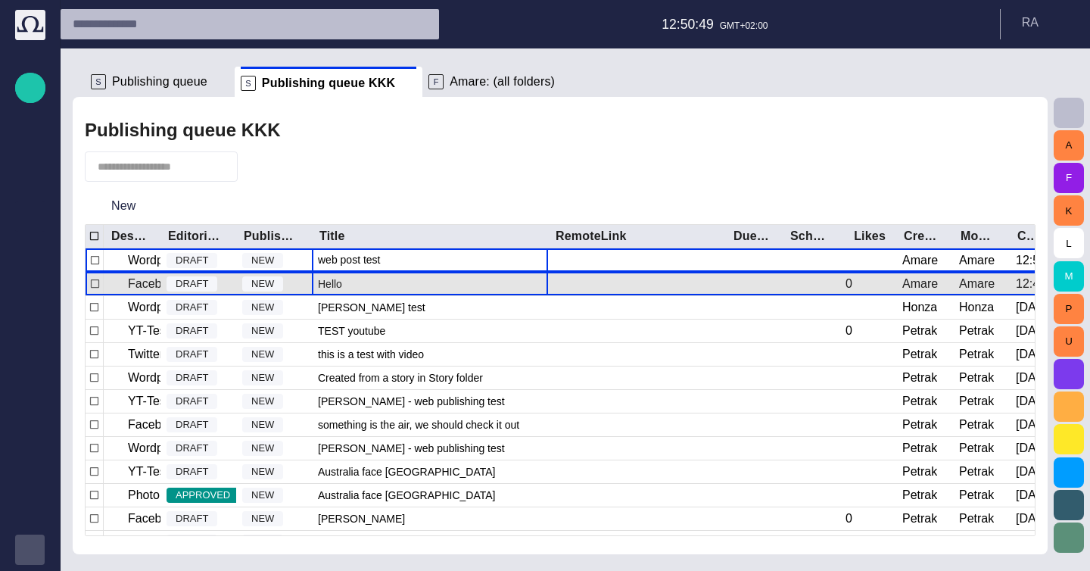
click at [486, 272] on div "Hello" at bounding box center [430, 283] width 236 height 23
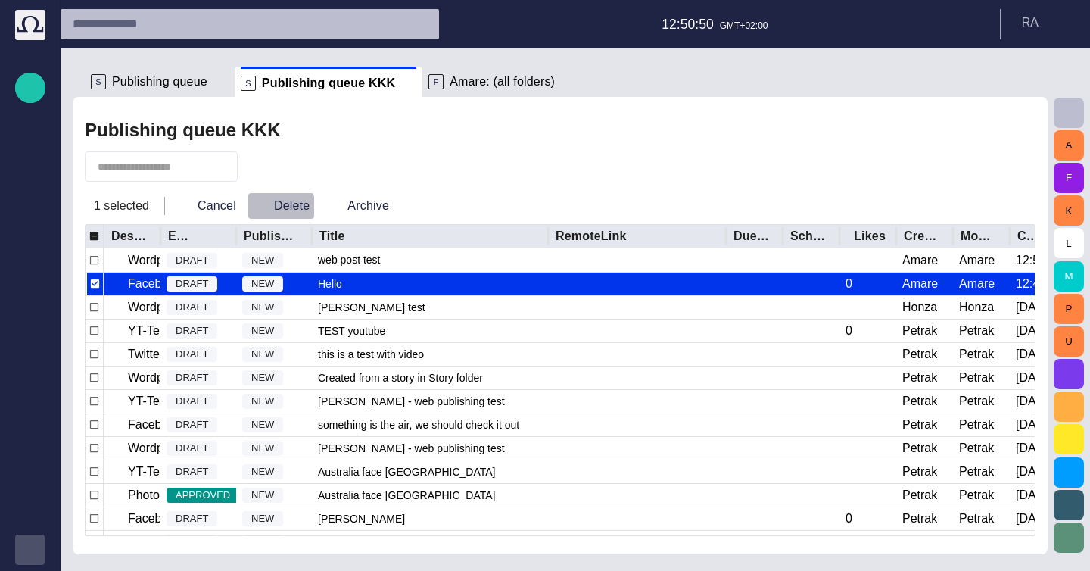
click at [257, 209] on span "button" at bounding box center [260, 205] width 15 height 15
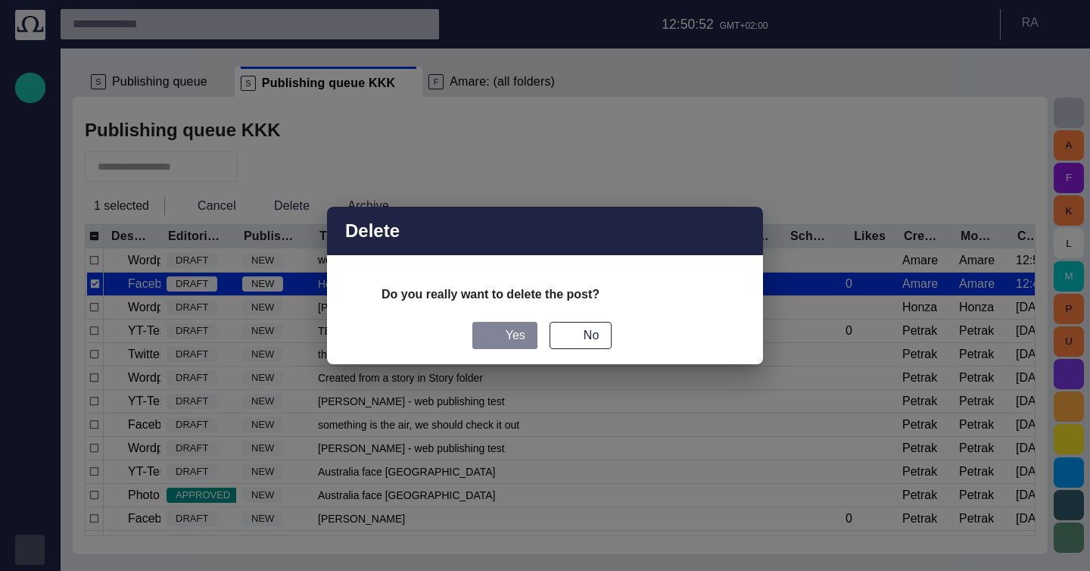
click at [486, 322] on button "Yes" at bounding box center [504, 335] width 65 height 27
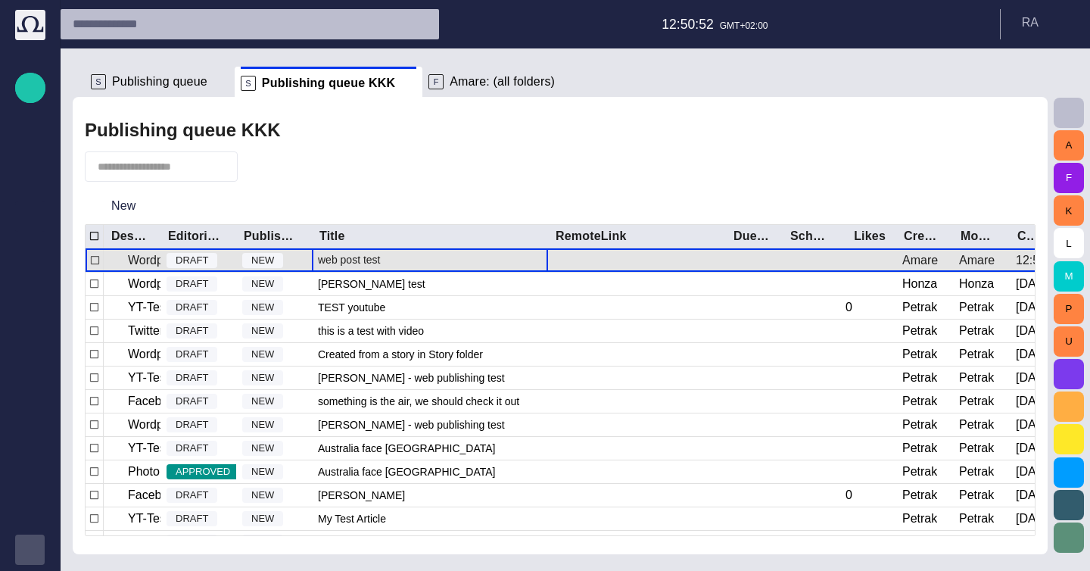
click at [476, 264] on div "web post test" at bounding box center [430, 259] width 236 height 23
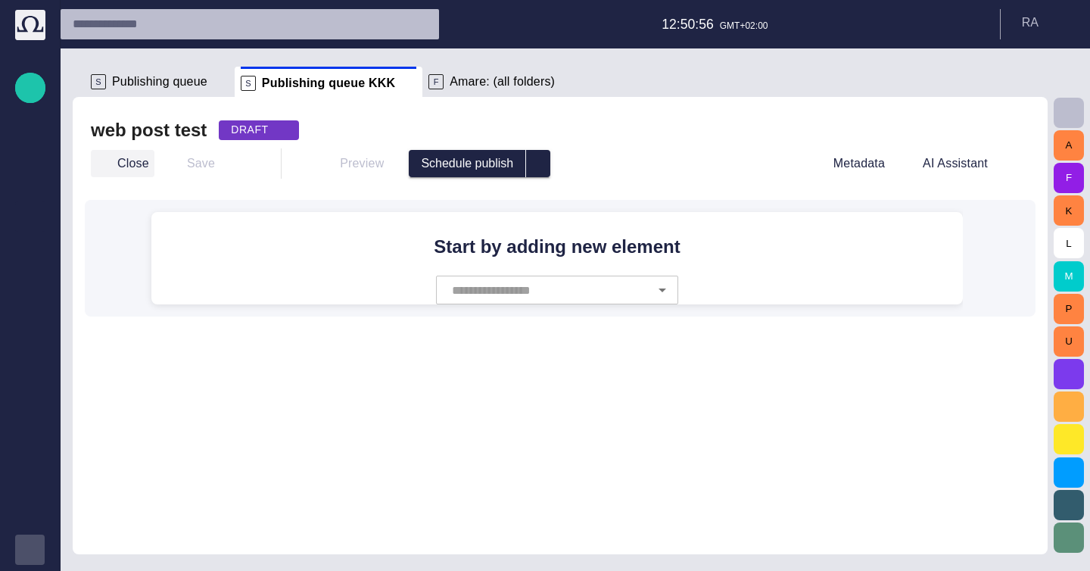
click at [98, 154] on button "Close" at bounding box center [123, 163] width 64 height 27
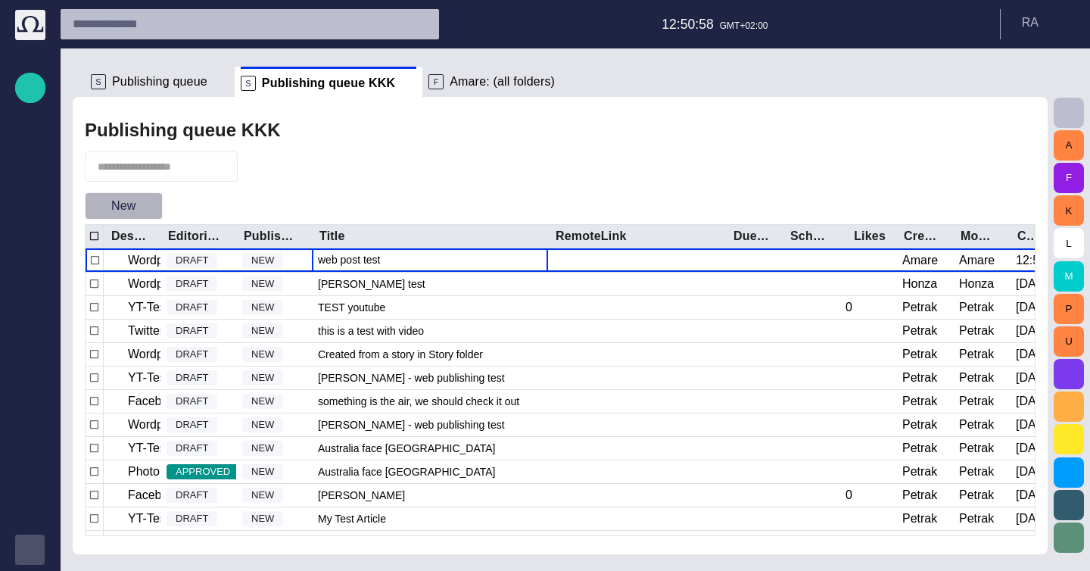
click at [142, 201] on span "button" at bounding box center [149, 205] width 15 height 15
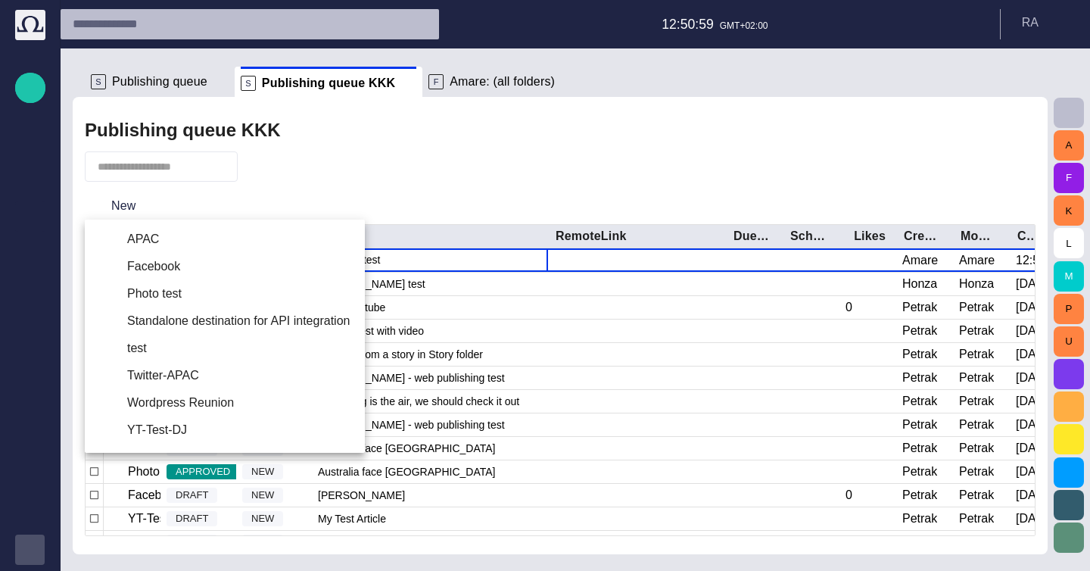
click at [225, 409] on li "Wordpress Reunion" at bounding box center [225, 402] width 280 height 27
click at [510, 201] on div at bounding box center [545, 285] width 1090 height 571
